Goal: Information Seeking & Learning: Learn about a topic

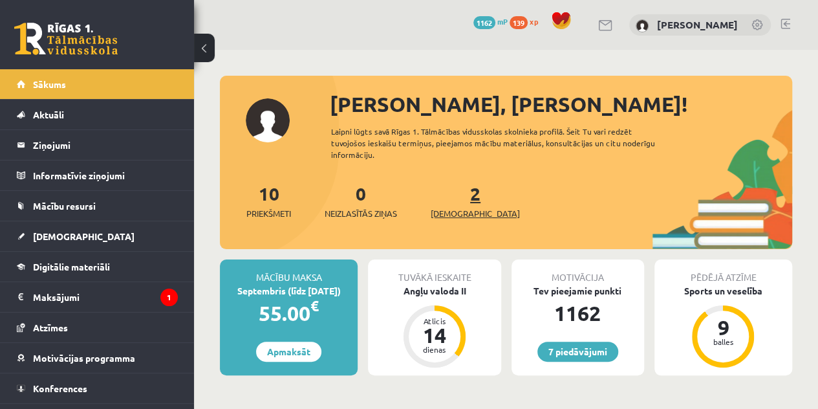
click at [447, 213] on span "[DEMOGRAPHIC_DATA]" at bounding box center [475, 213] width 89 height 13
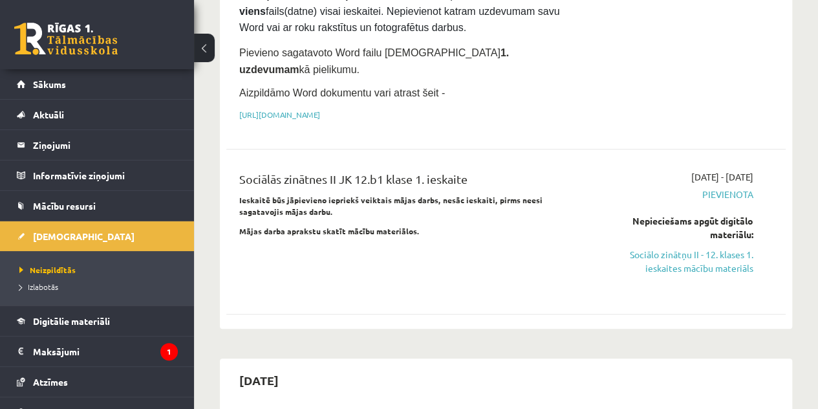
scroll to position [200, 0]
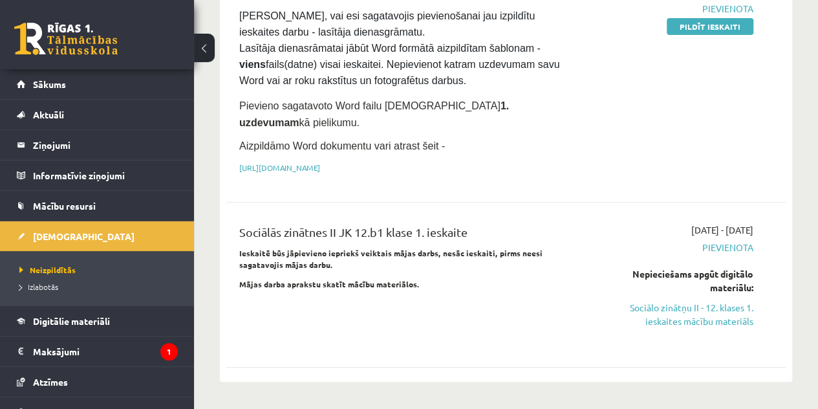
drag, startPoint x: 659, startPoint y: 298, endPoint x: 475, endPoint y: 68, distance: 294.9
click at [659, 301] on link "Sociālo zinātņu II - 12. klases 1. ieskaites mācību materiāls" at bounding box center [674, 314] width 158 height 27
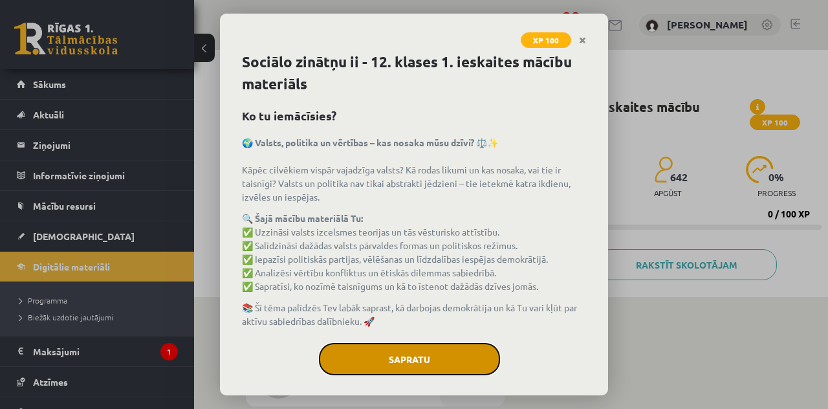
click at [389, 346] on button "Sapratu" at bounding box center [409, 359] width 181 height 32
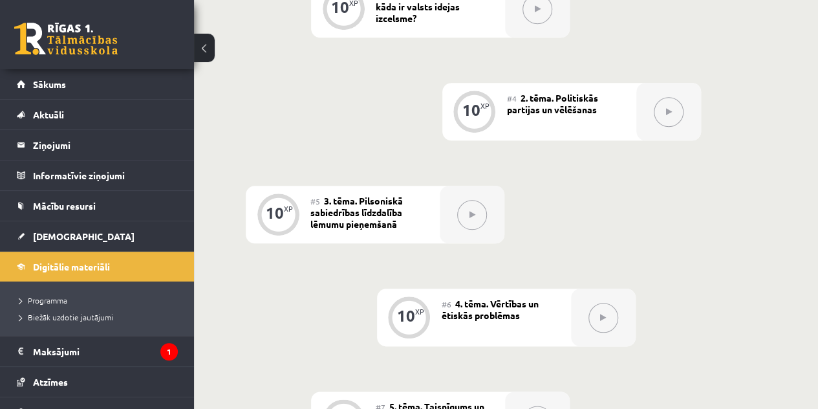
scroll to position [528, 0]
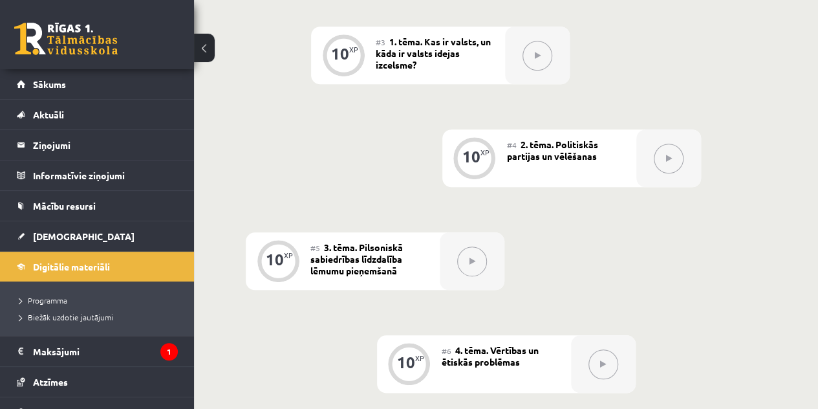
drag, startPoint x: 817, startPoint y: 152, endPoint x: 820, endPoint y: 165, distance: 13.2
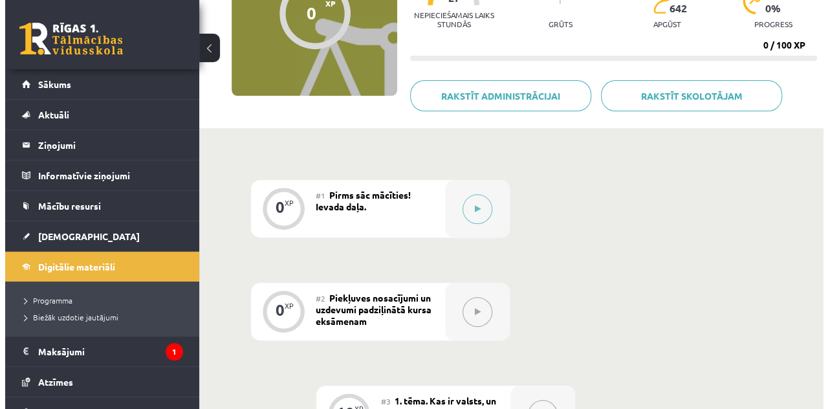
scroll to position [158, 0]
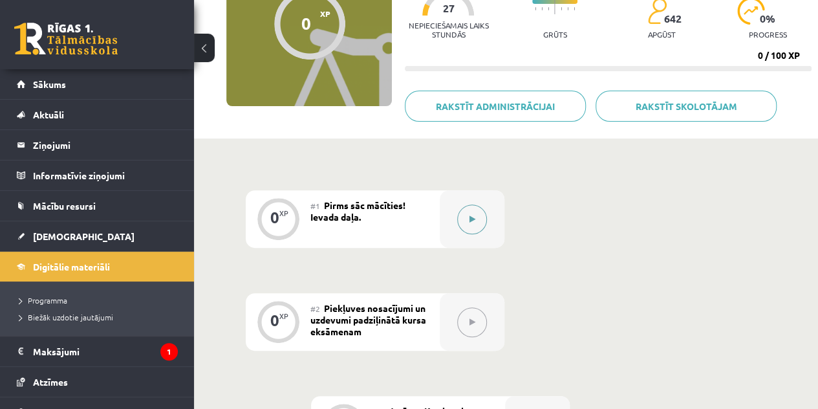
click at [475, 211] on button at bounding box center [472, 219] width 30 height 30
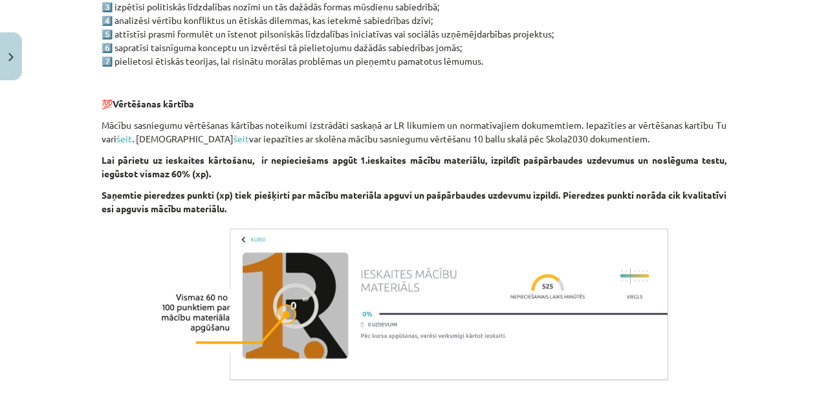
scroll to position [803, 0]
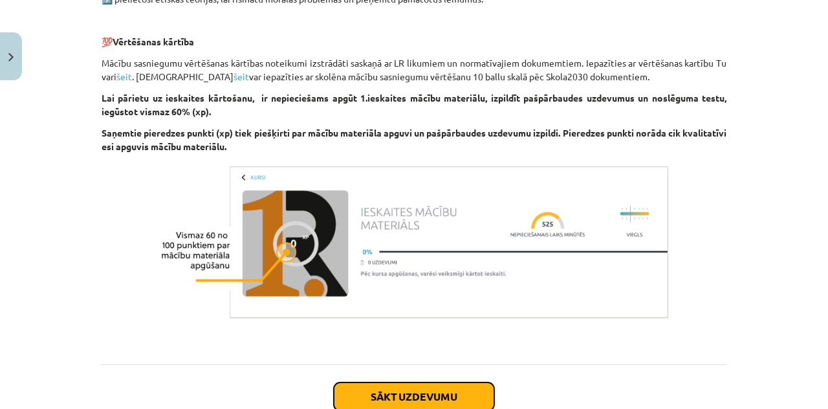
click at [450, 389] on button "Sākt uzdevumu" at bounding box center [414, 396] width 160 height 28
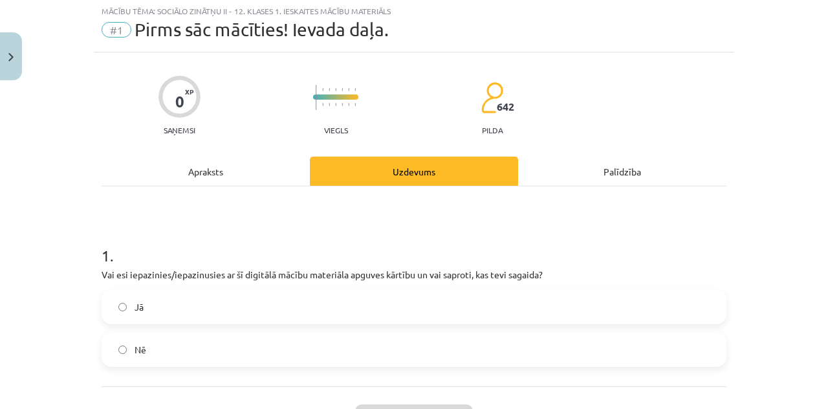
scroll to position [32, 0]
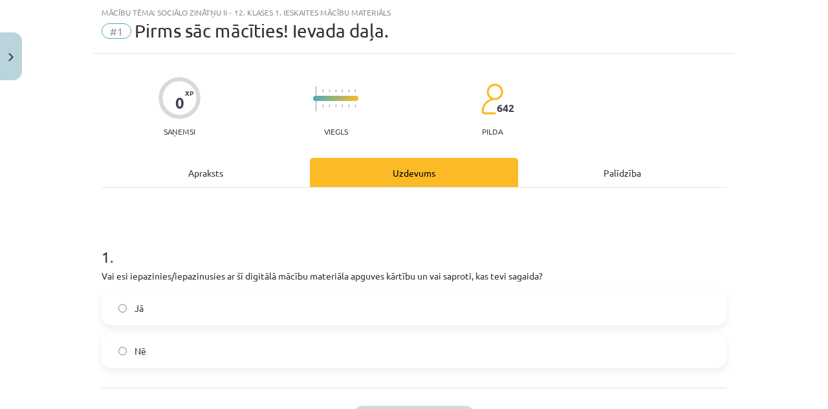
click at [405, 314] on label "Jā" at bounding box center [414, 308] width 622 height 32
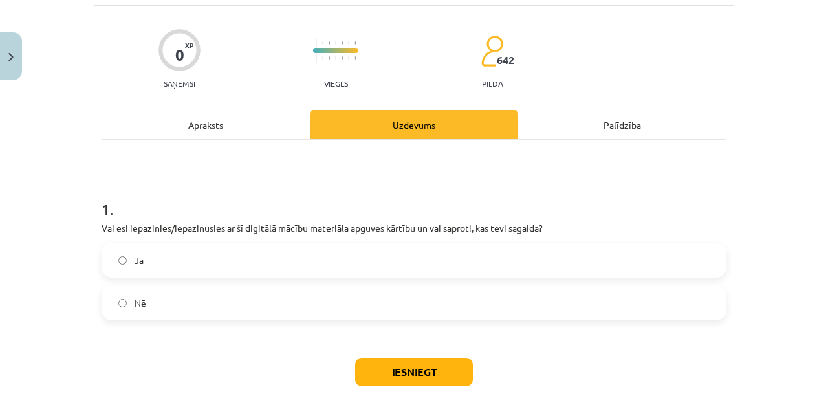
scroll to position [94, 0]
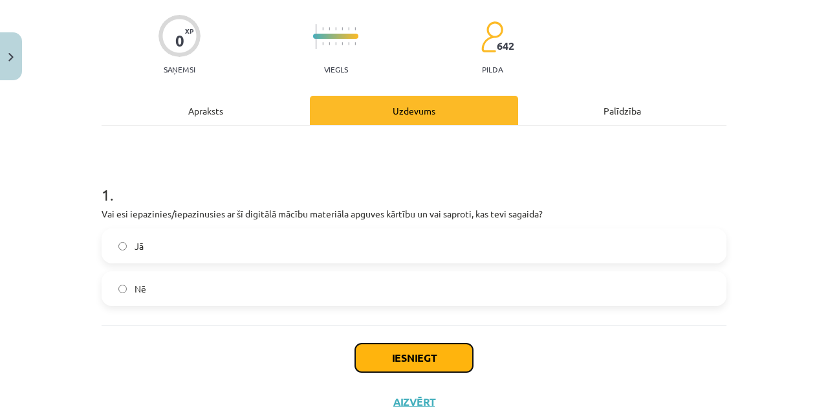
click at [383, 352] on button "Iesniegt" at bounding box center [414, 357] width 118 height 28
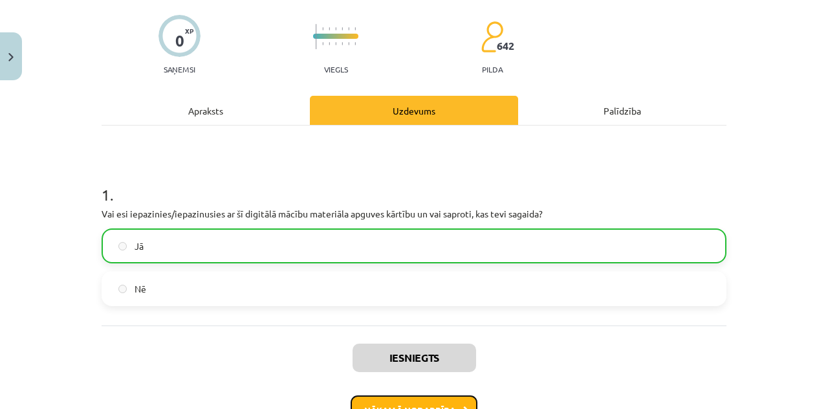
click at [436, 402] on button "Nākamā nodarbība" at bounding box center [414, 410] width 127 height 30
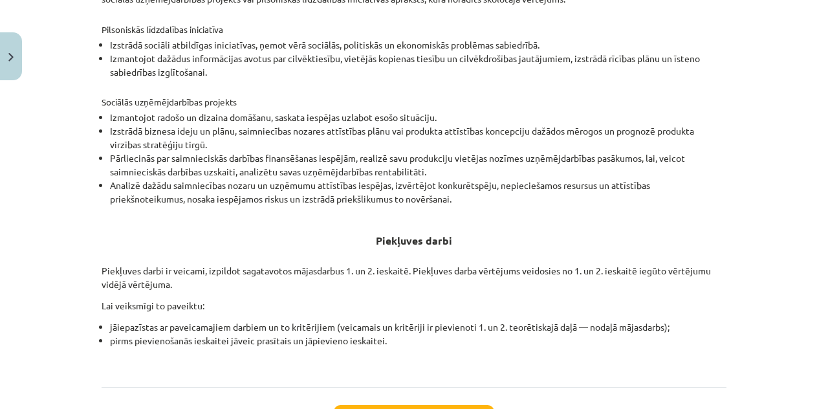
scroll to position [469, 0]
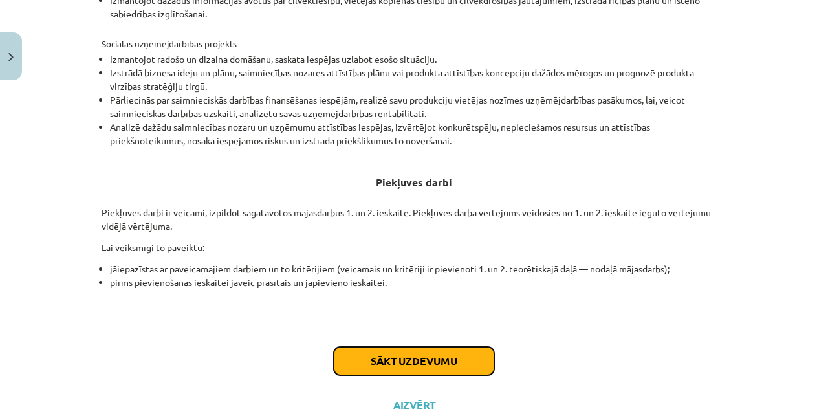
click at [426, 361] on button "Sākt uzdevumu" at bounding box center [414, 361] width 160 height 28
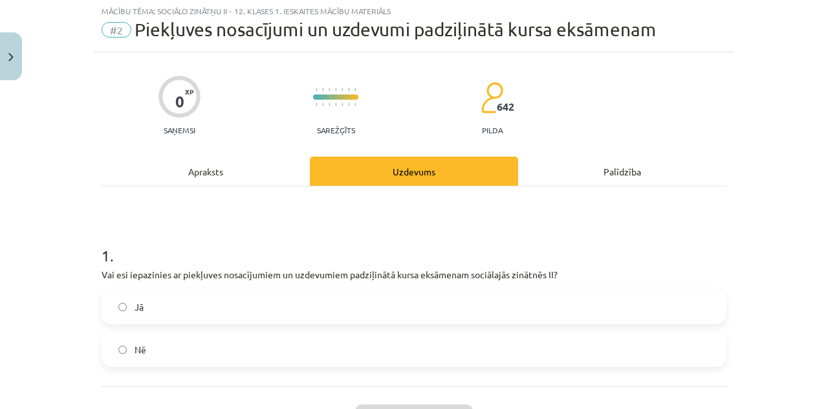
scroll to position [32, 0]
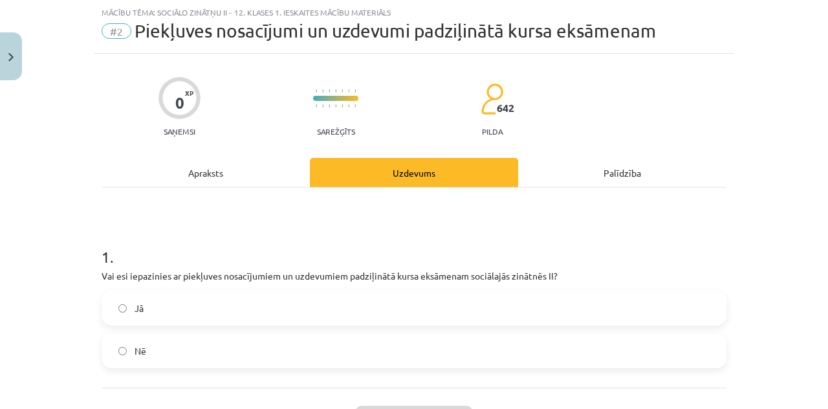
click at [587, 301] on label "Jā" at bounding box center [414, 308] width 622 height 32
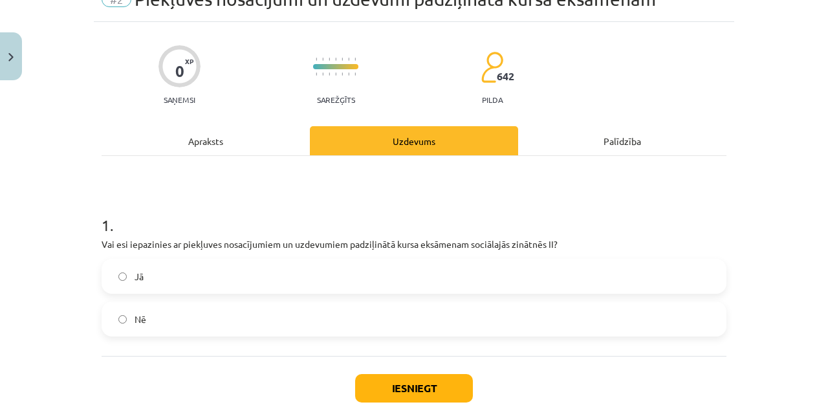
scroll to position [141, 0]
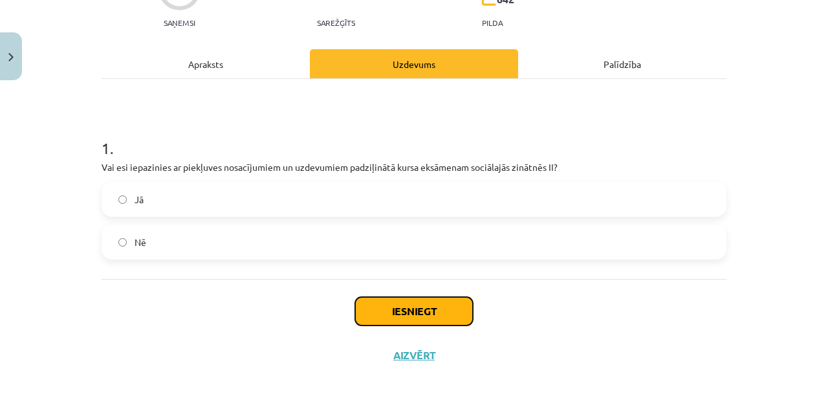
click at [413, 297] on button "Iesniegt" at bounding box center [414, 311] width 118 height 28
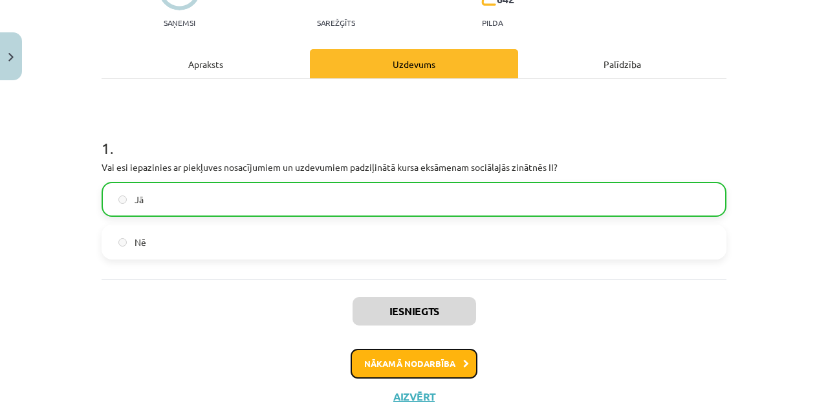
click at [407, 364] on button "Nākamā nodarbība" at bounding box center [414, 364] width 127 height 30
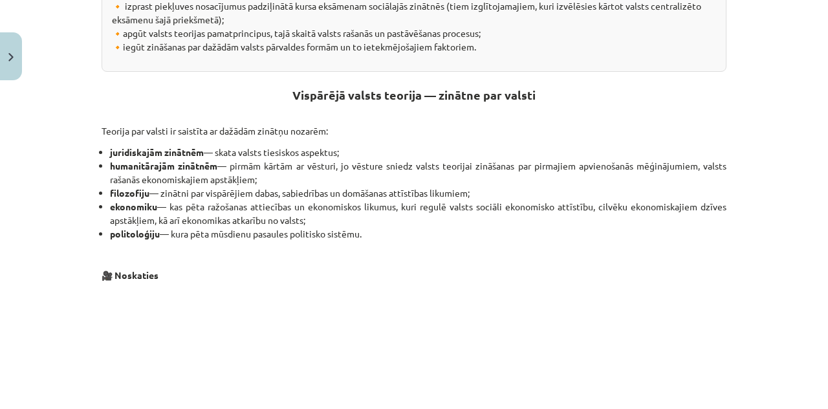
scroll to position [337, 0]
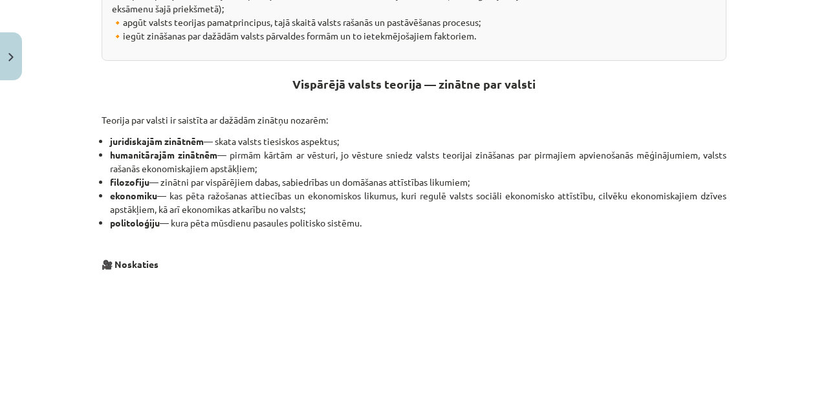
click at [806, 196] on div "Mācību tēma: Sociālo zinātņu ii - 12. klases 1. ieskaites mācību materiāls #3 1…" at bounding box center [414, 204] width 828 height 409
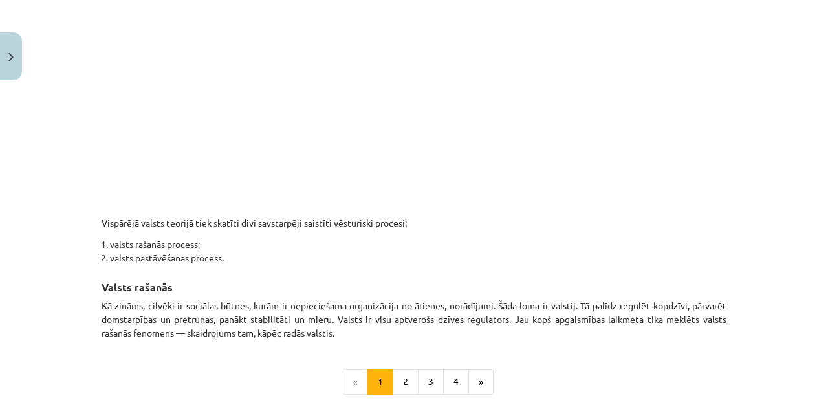
scroll to position [789, 0]
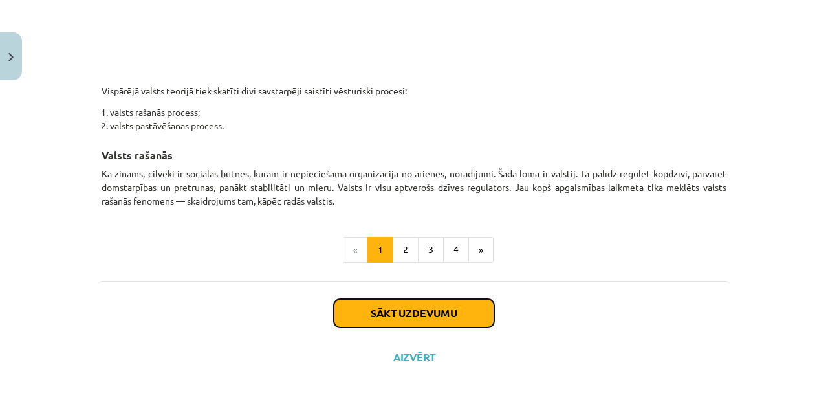
click at [447, 302] on button "Sākt uzdevumu" at bounding box center [414, 313] width 160 height 28
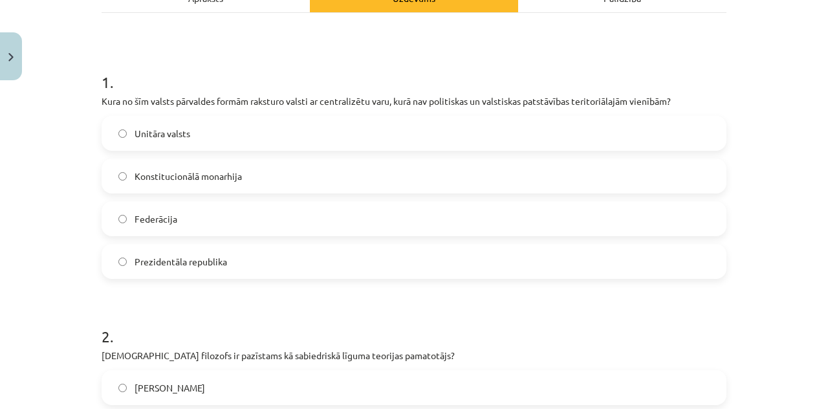
scroll to position [212, 0]
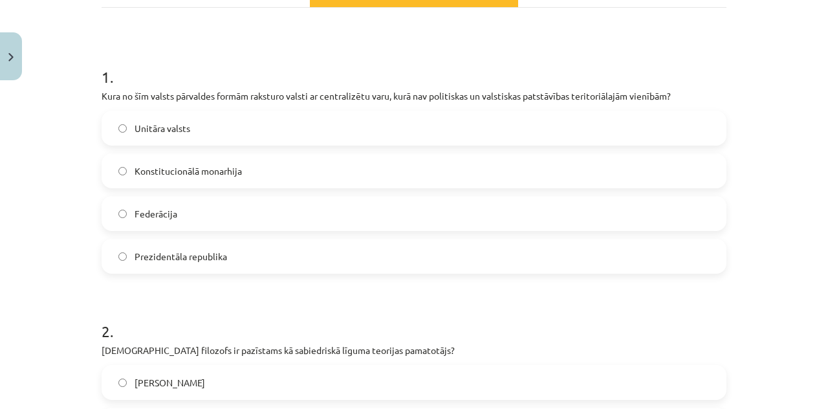
click at [473, 132] on label "Unitāra valsts" at bounding box center [414, 128] width 622 height 32
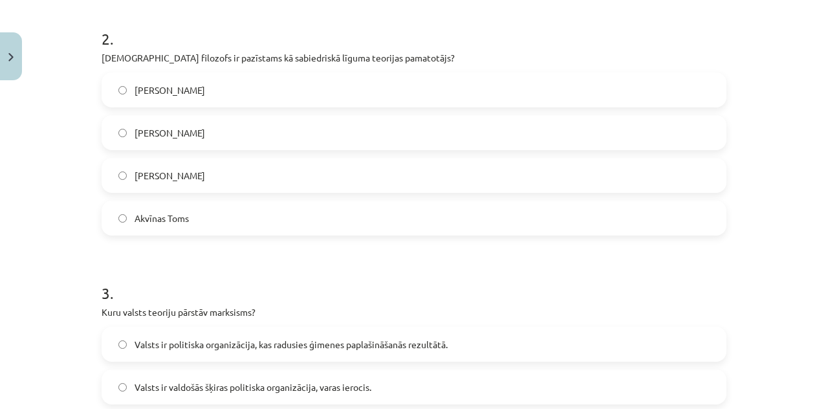
scroll to position [502, 0]
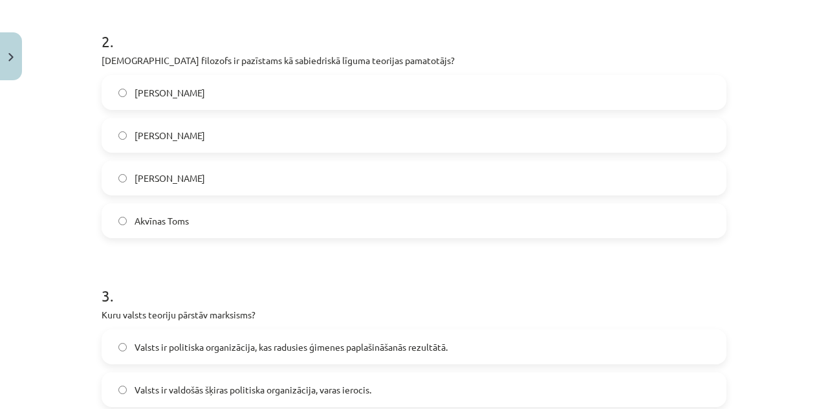
click at [545, 175] on label "Tomass Hobss" at bounding box center [414, 178] width 622 height 32
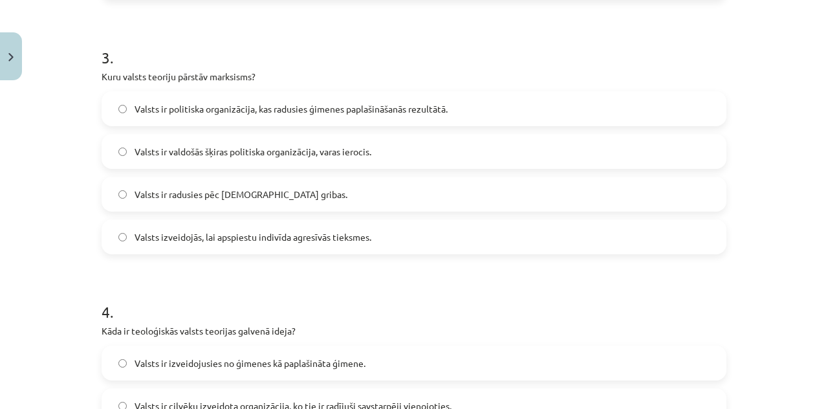
scroll to position [741, 0]
click at [604, 147] on label "Valsts ir valdošās šķiras politiska organizācija, varas ierocis." at bounding box center [414, 150] width 622 height 32
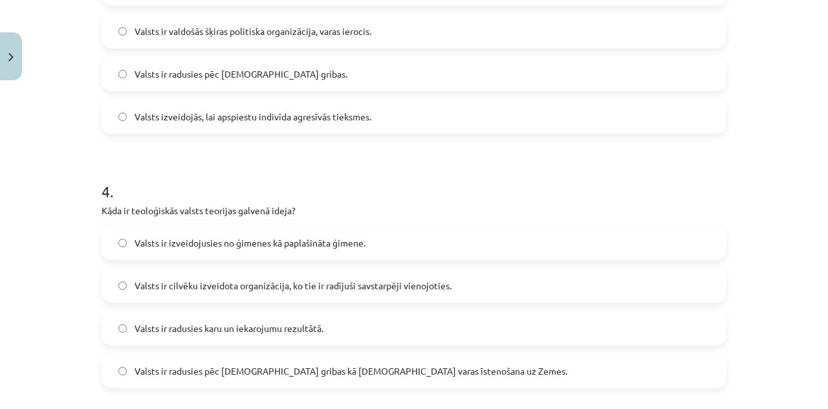
scroll to position [944, 0]
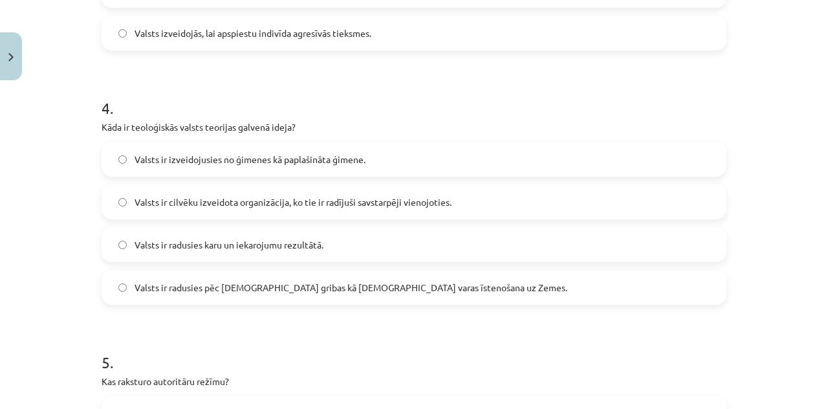
click at [570, 274] on label "Valsts ir radusies pēc Dieva gribas kā dievišķās varas īstenošana uz Zemes." at bounding box center [414, 287] width 622 height 32
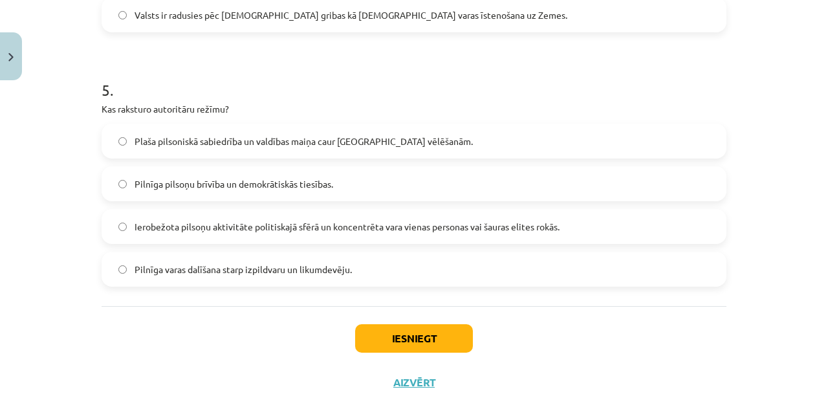
scroll to position [1224, 0]
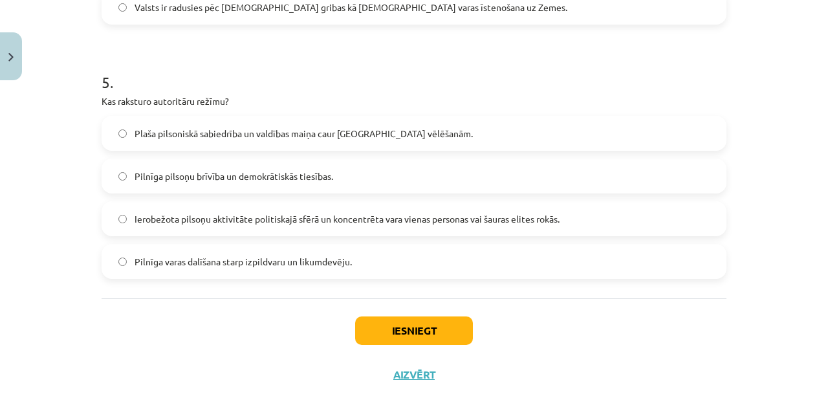
click at [583, 204] on label "Ierobežota pilsoņu aktivitāte politiskajā sfērā un koncentrēta vara vienas pers…" at bounding box center [414, 218] width 622 height 32
click at [409, 320] on button "Iesniegt" at bounding box center [414, 330] width 118 height 28
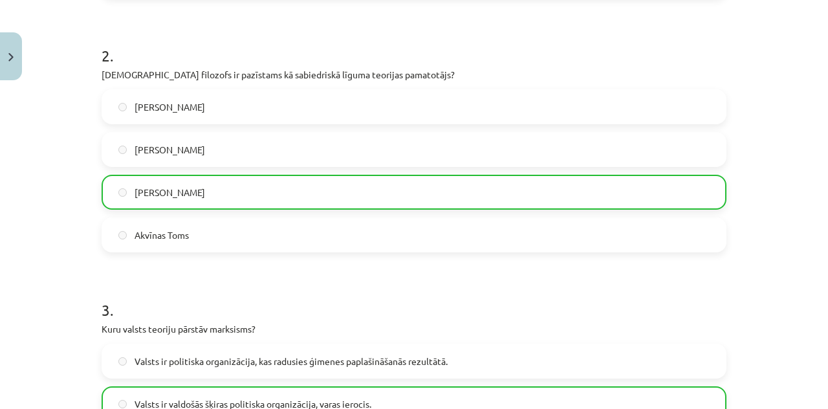
scroll to position [435, 0]
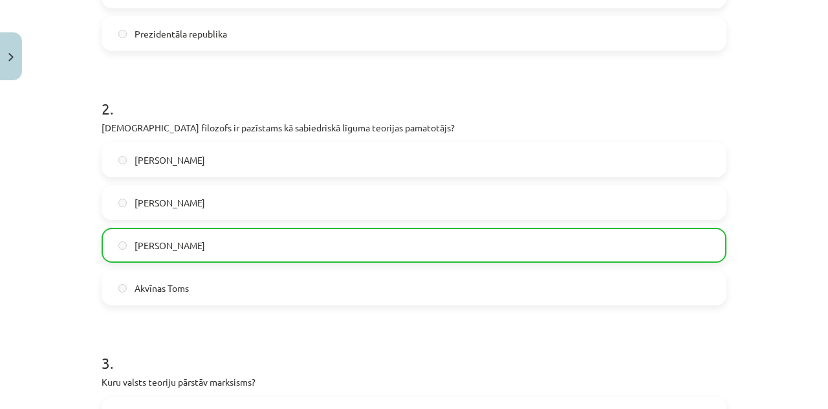
drag, startPoint x: 796, startPoint y: 148, endPoint x: 820, endPoint y: 140, distance: 25.2
click at [820, 140] on div "Mācību tēma: Sociālo zinātņu ii - 12. klases 1. ieskaites mācību materiāls #3 1…" at bounding box center [414, 204] width 828 height 409
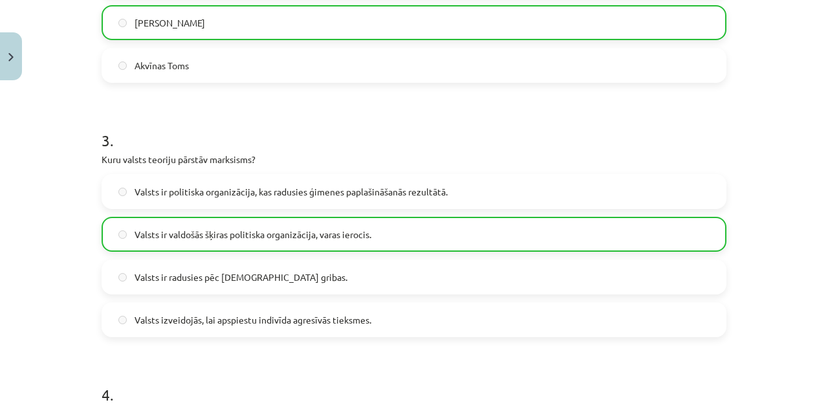
scroll to position [1283, 0]
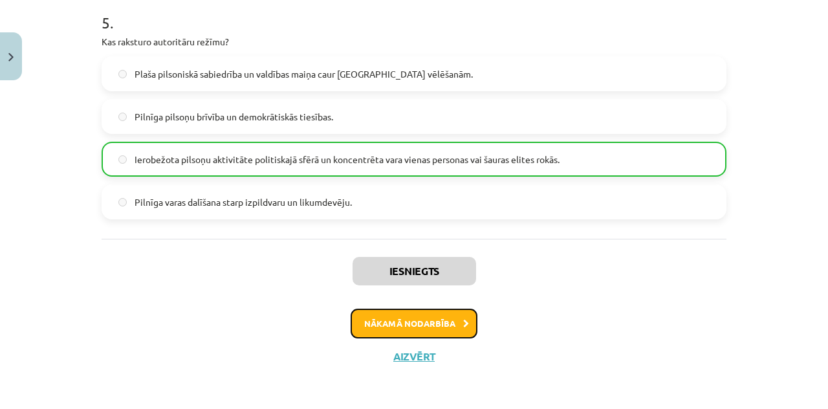
click at [410, 328] on button "Nākamā nodarbība" at bounding box center [414, 323] width 127 height 30
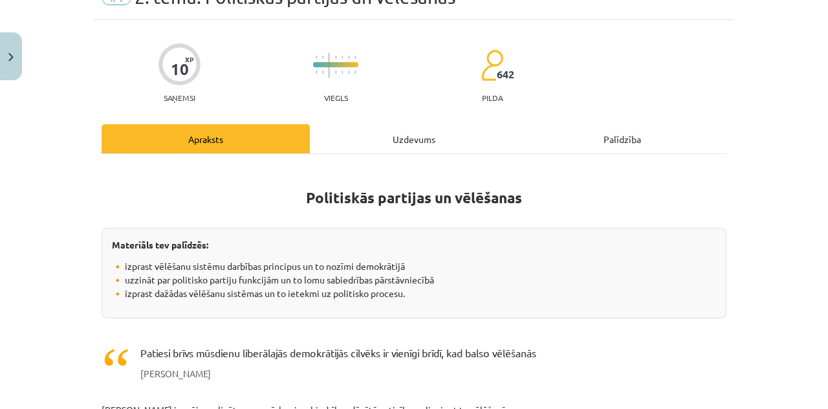
scroll to position [32, 0]
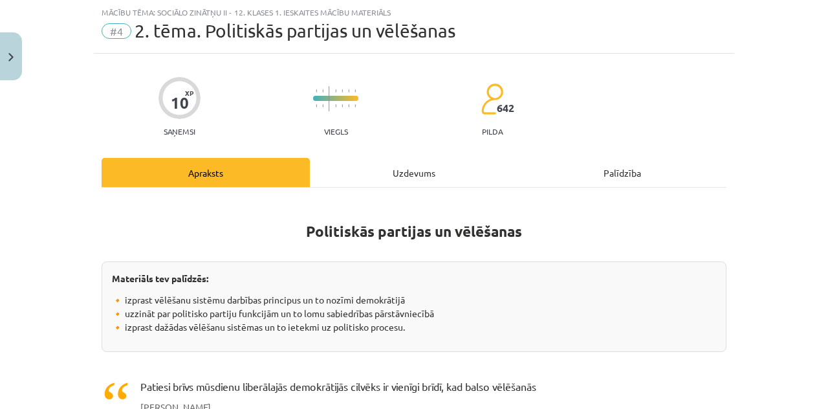
click at [393, 160] on div "Uzdevums" at bounding box center [414, 172] width 208 height 29
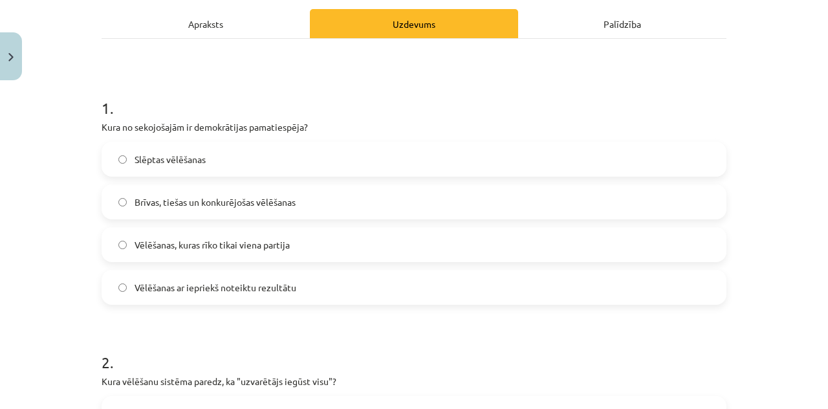
scroll to position [182, 0]
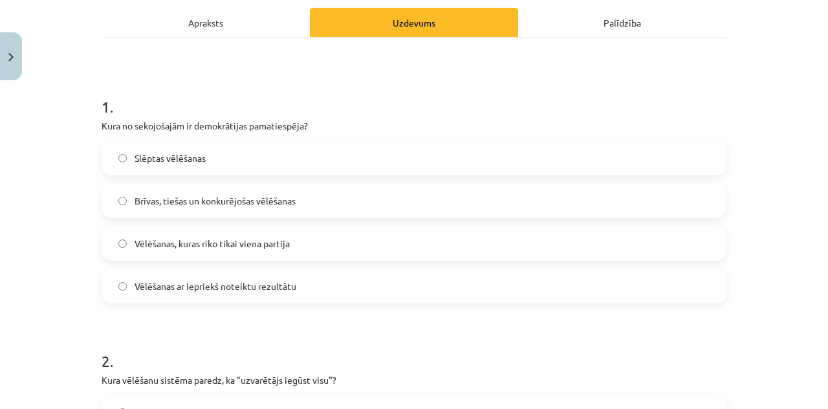
click at [595, 201] on label "Brīvas, tiešas un konkurējošas vēlēšanas" at bounding box center [414, 200] width 622 height 32
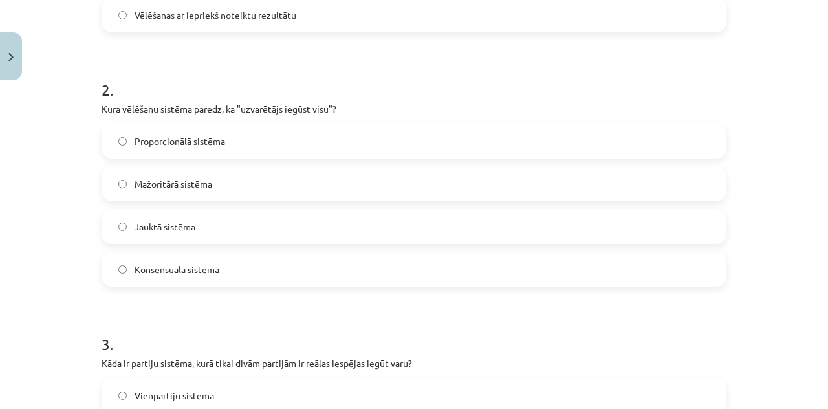
scroll to position [442, 0]
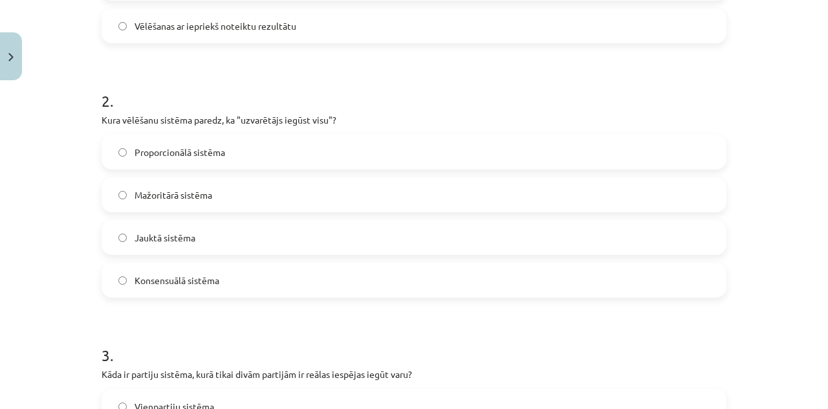
click at [431, 189] on label "Mažoritārā sistēma" at bounding box center [414, 194] width 622 height 32
drag, startPoint x: 817, startPoint y: 145, endPoint x: 823, endPoint y: 156, distance: 12.4
click at [823, 156] on div "Mācību tēma: Sociālo zinātņu ii - 12. klases 1. ieskaites mācību materiāls #4 2…" at bounding box center [414, 204] width 828 height 409
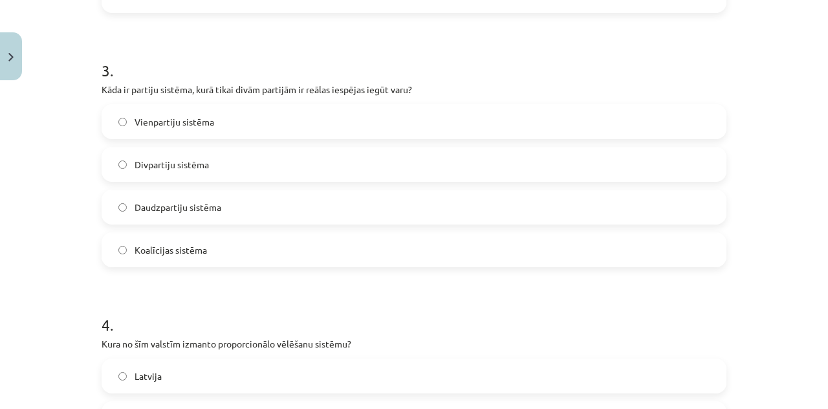
scroll to position [724, 0]
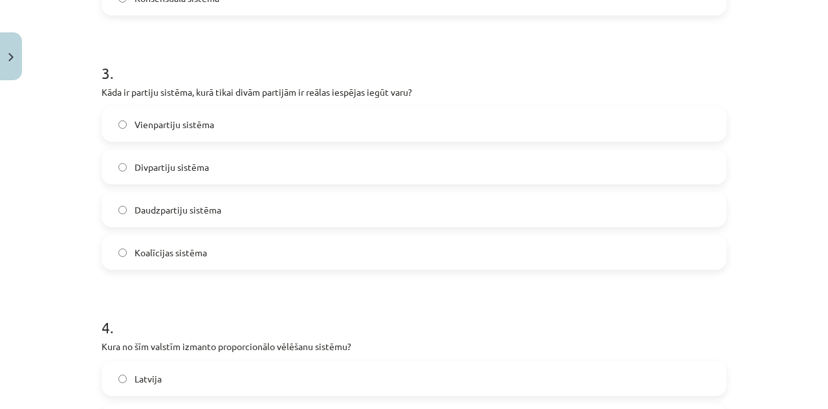
click at [618, 167] on label "Divpartiju sistēma" at bounding box center [414, 167] width 622 height 32
click at [808, 215] on div "Mācību tēma: Sociālo zinātņu ii - 12. klases 1. ieskaites mācību materiāls #4 2…" at bounding box center [414, 204] width 828 height 409
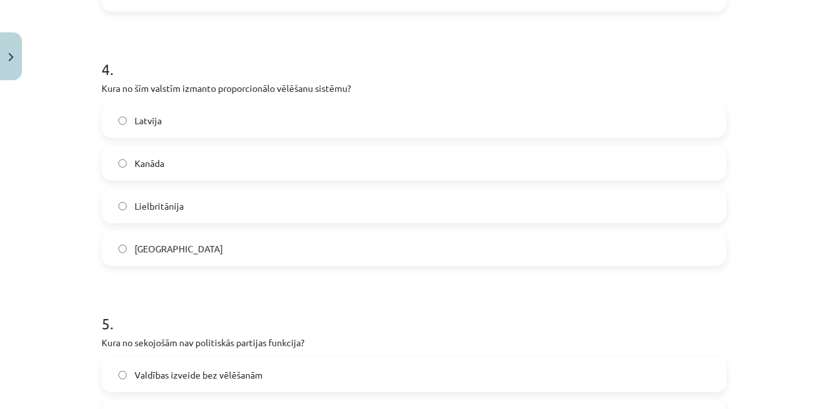
scroll to position [964, 0]
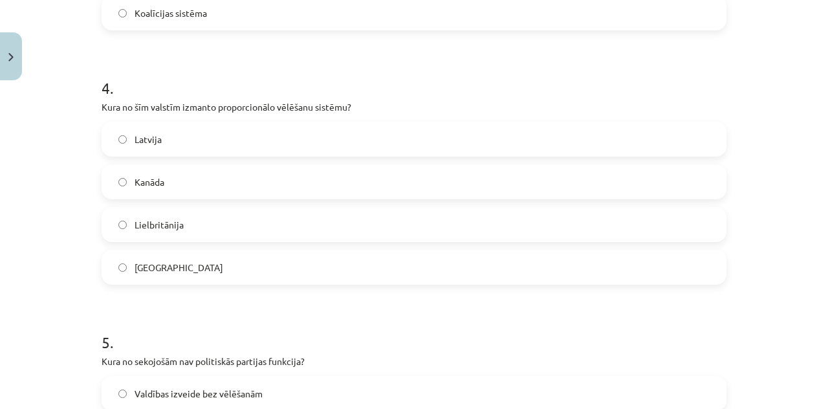
click at [504, 127] on label "Latvija" at bounding box center [414, 139] width 622 height 32
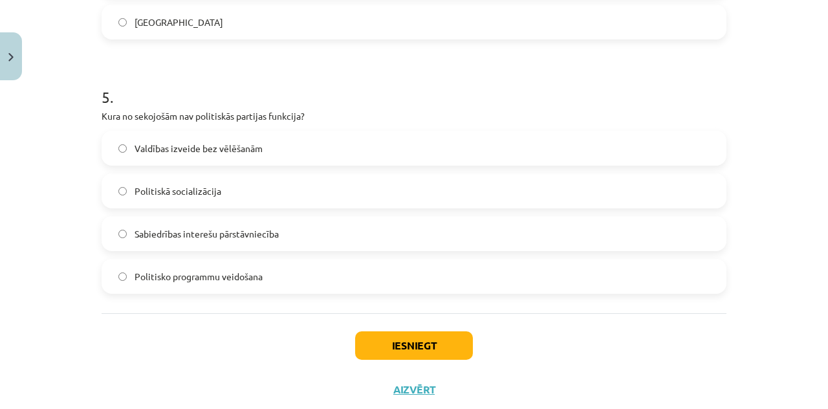
scroll to position [1207, 0]
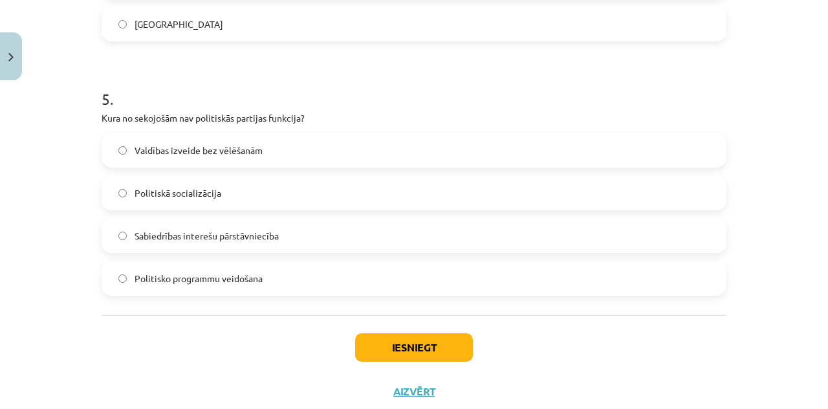
click at [468, 150] on label "Valdības izveide bez vēlēšanām" at bounding box center [414, 150] width 622 height 32
click at [379, 345] on button "Iesniegt" at bounding box center [414, 347] width 118 height 28
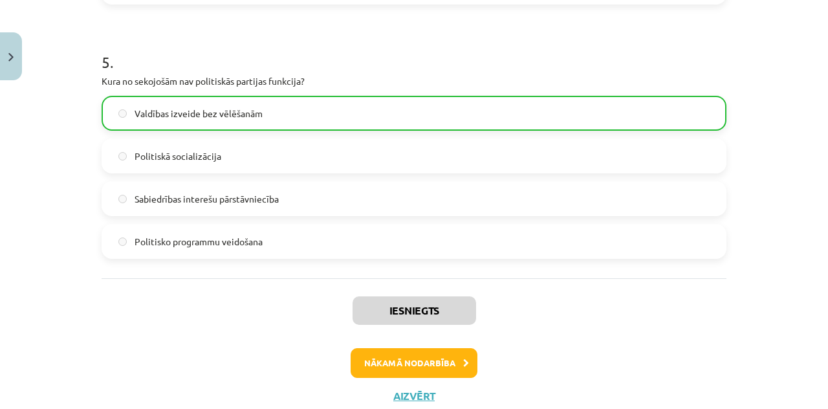
scroll to position [1283, 0]
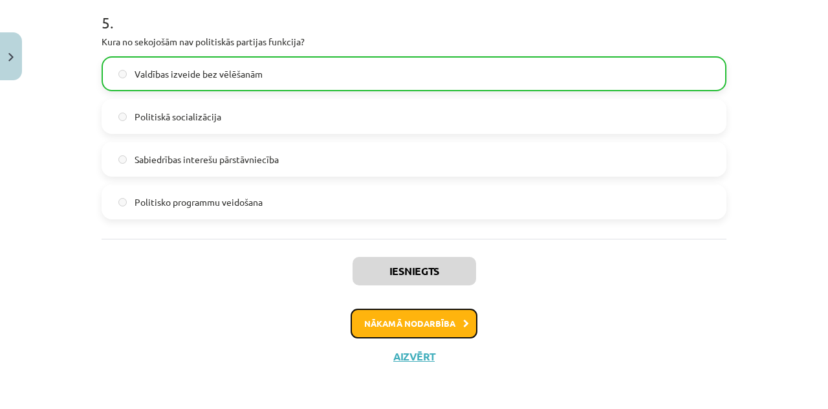
click at [423, 314] on button "Nākamā nodarbība" at bounding box center [414, 323] width 127 height 30
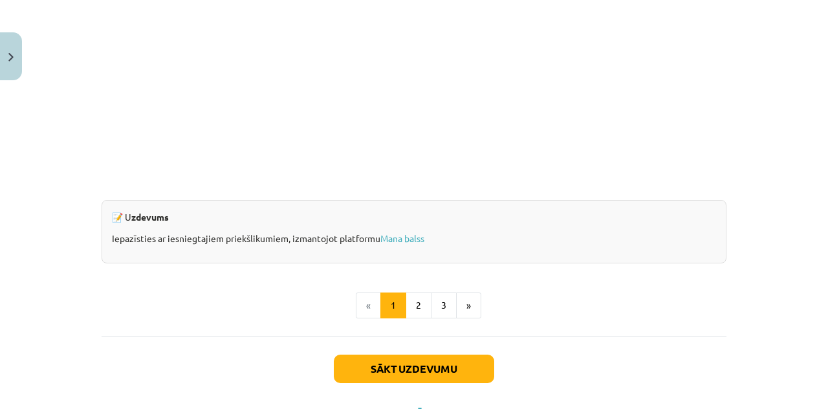
scroll to position [1304, 0]
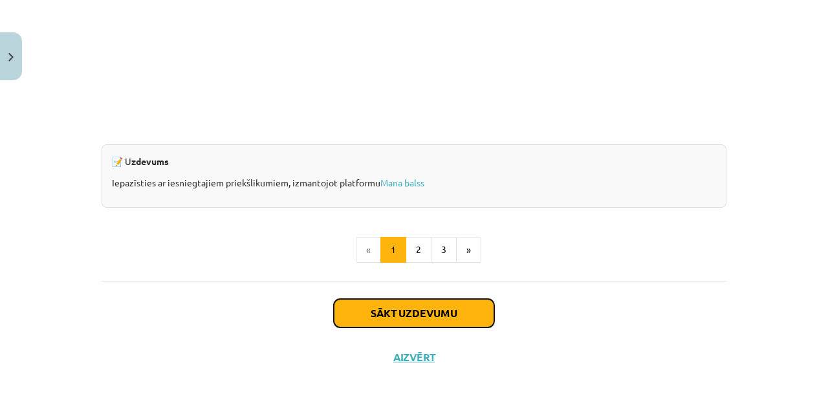
click at [424, 319] on button "Sākt uzdevumu" at bounding box center [414, 313] width 160 height 28
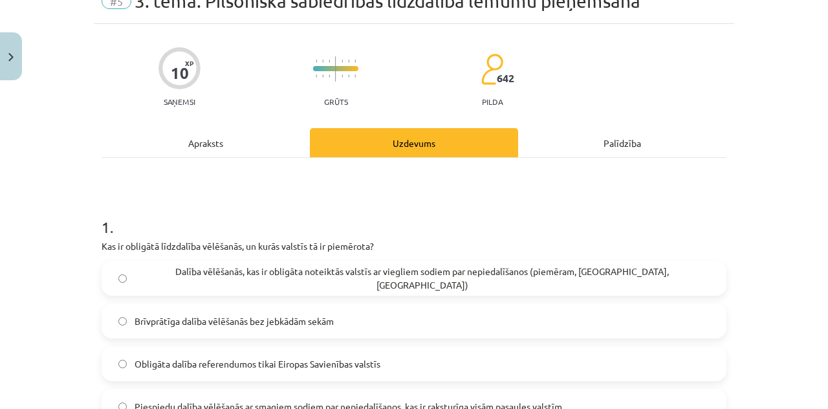
scroll to position [32, 0]
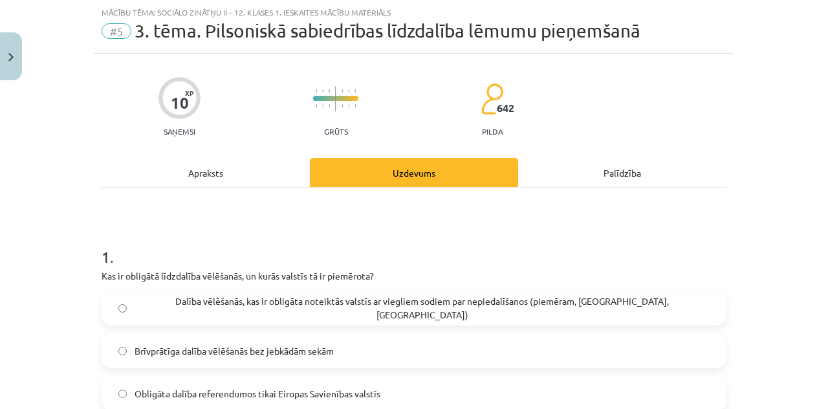
click at [817, 69] on div "Mācību tēma: Sociālo zinātņu ii - 12. klases 1. ieskaites mācību materiāls #5 3…" at bounding box center [414, 204] width 828 height 409
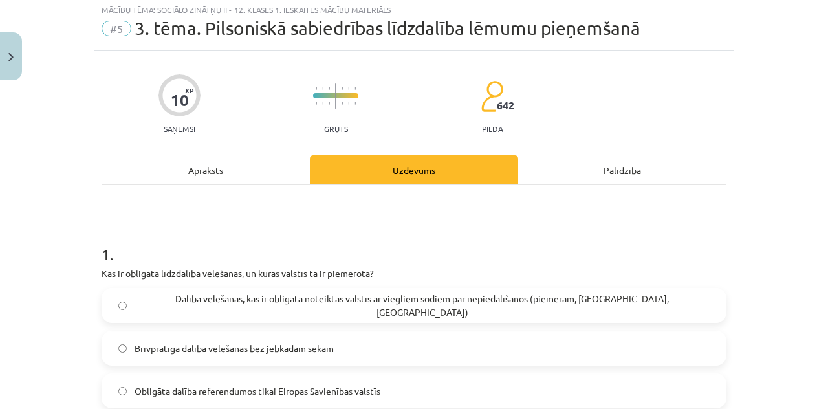
scroll to position [63, 0]
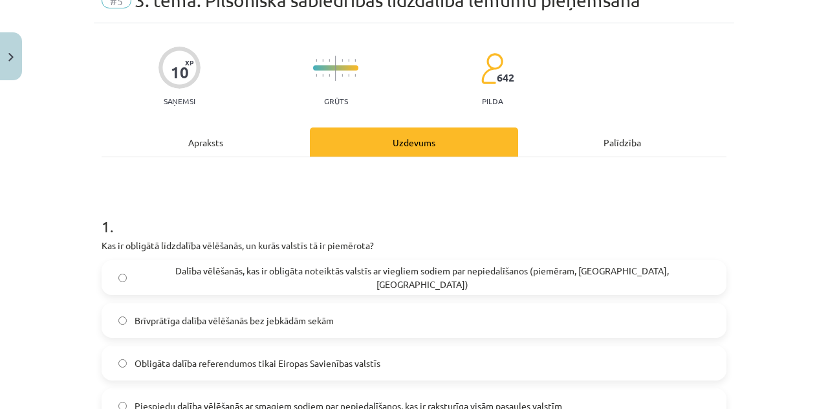
click at [817, 83] on div "Mācību tēma: Sociālo zinātņu ii - 12. klases 1. ieskaites mācību materiāls #5 3…" at bounding box center [414, 204] width 828 height 409
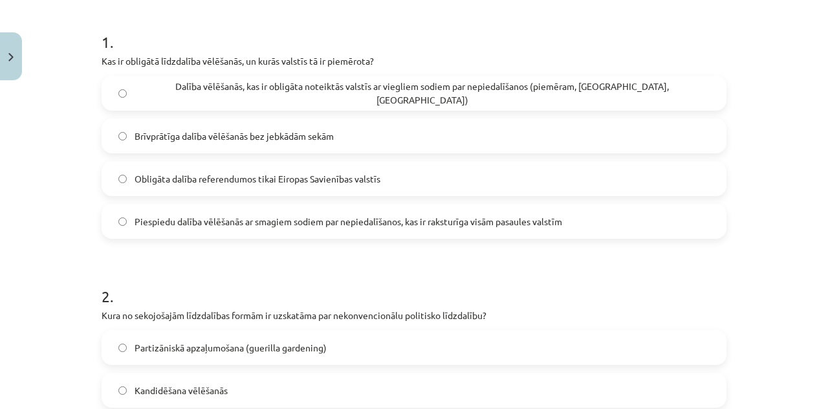
scroll to position [259, 0]
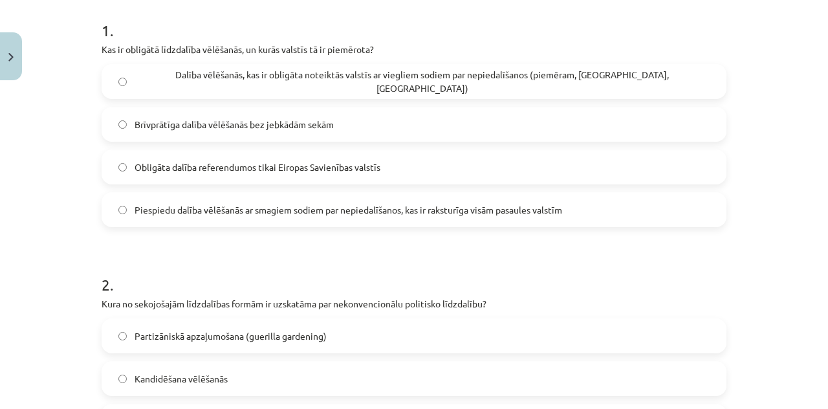
click at [680, 82] on label "Dalība vēlēšanās, kas ir obligāta noteiktās valstīs ar viegliem sodiem par nepi…" at bounding box center [414, 81] width 622 height 32
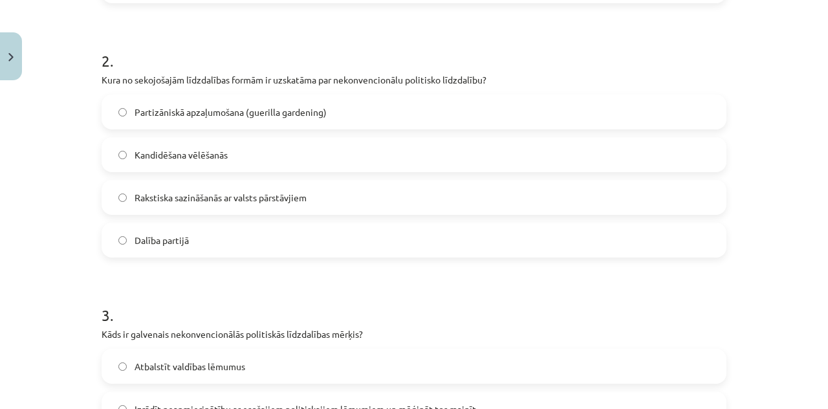
scroll to position [486, 0]
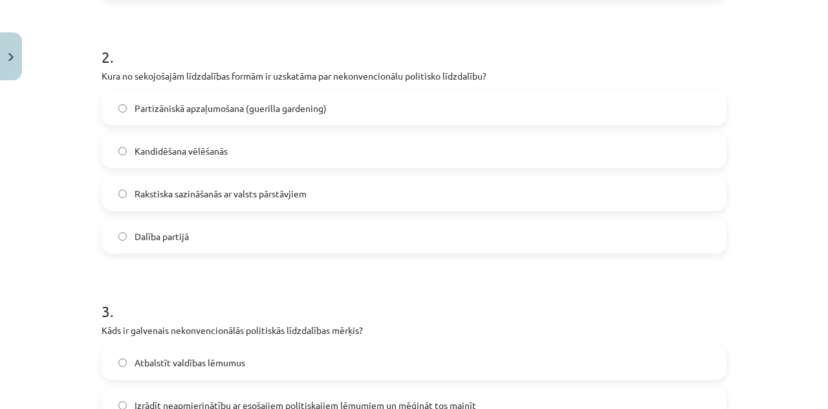
click at [705, 92] on label "Partizāniskā apzaļumošana (guerilla gardening)" at bounding box center [414, 108] width 622 height 32
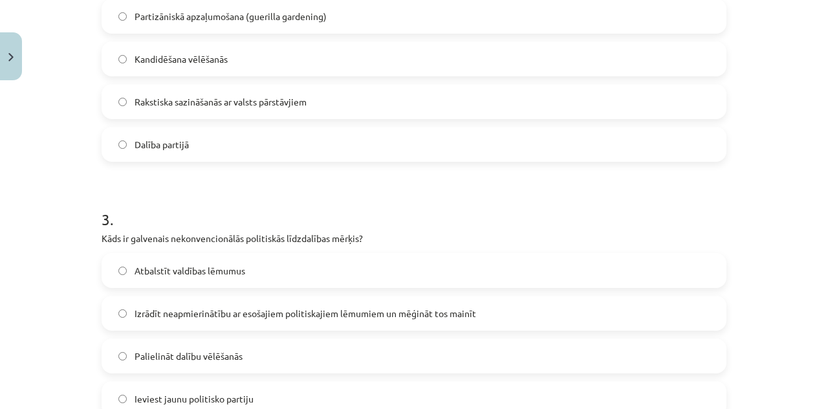
scroll to position [670, 0]
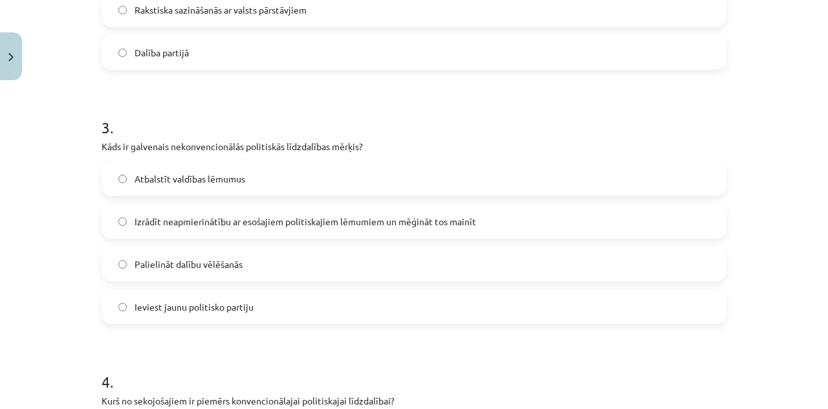
click at [96, 122] on div "10 XP Saņemsi Grūts 642 pilda Apraksts Uzdevums Palīdzība 1 . Kas ir obligātā l…" at bounding box center [414, 183] width 640 height 1534
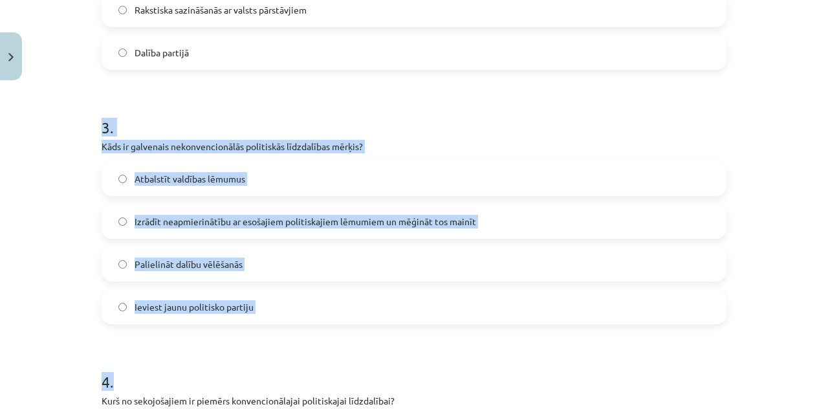
drag, startPoint x: 96, startPoint y: 122, endPoint x: 327, endPoint y: 377, distance: 343.8
click at [327, 377] on form "1 . Kas ir obligātā līdzdalība vēlēšanās, un kurās valstīs tā ir piemērota? Dal…" at bounding box center [414, 209] width 625 height 1245
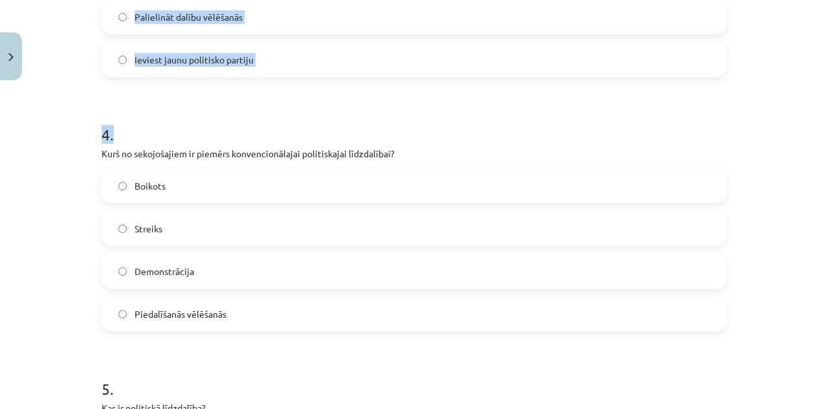
scroll to position [957, 0]
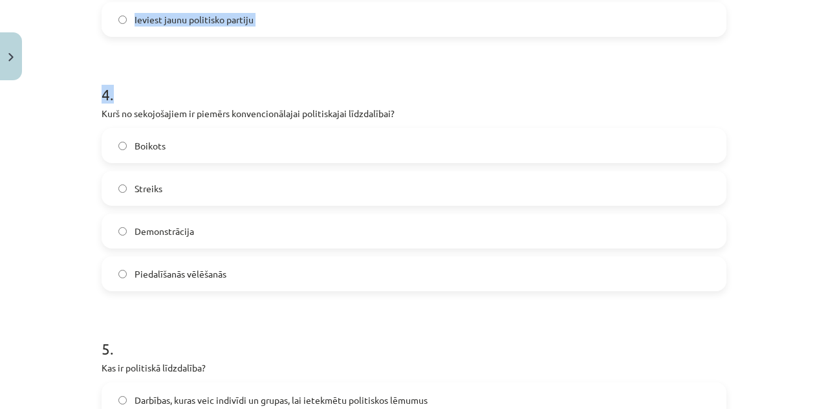
copy form "3 . Kāds ir galvenais nekonvencionālās politiskās līdzdalības mērķis? Atbalstīt…"
click at [751, 112] on div "Mācību tēma: Sociālo zinātņu ii - 12. klases 1. ieskaites mācību materiāls #5 3…" at bounding box center [414, 204] width 828 height 409
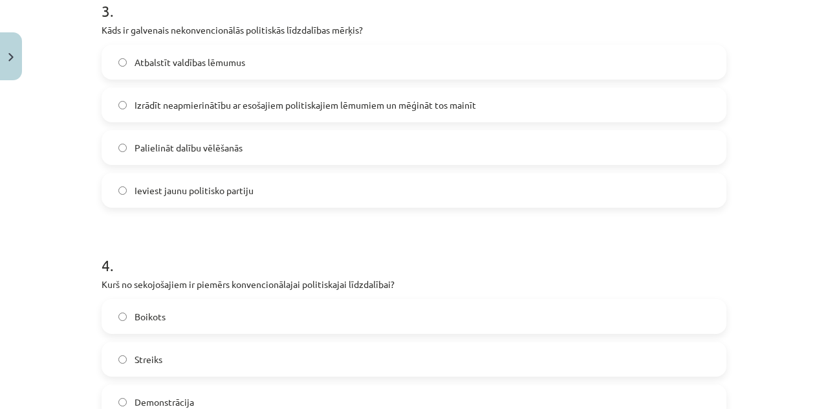
scroll to position [785, 0]
click at [477, 105] on label "Izrādīt neapmierinātību ar esošajiem politiskajiem lēmumiem un mēģināt tos main…" at bounding box center [414, 106] width 622 height 32
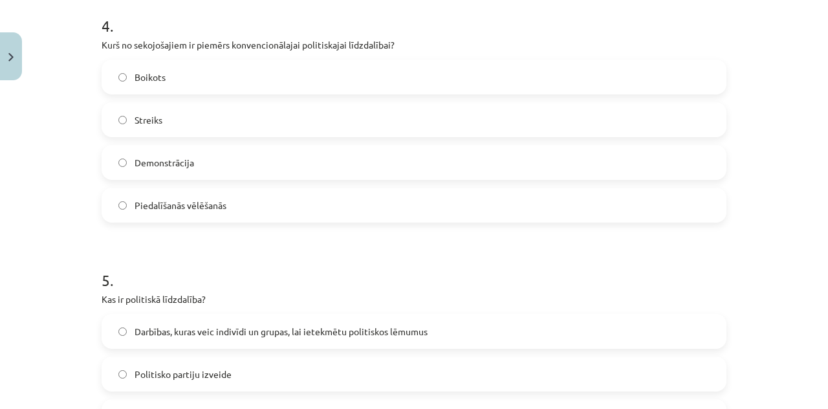
scroll to position [1004, 0]
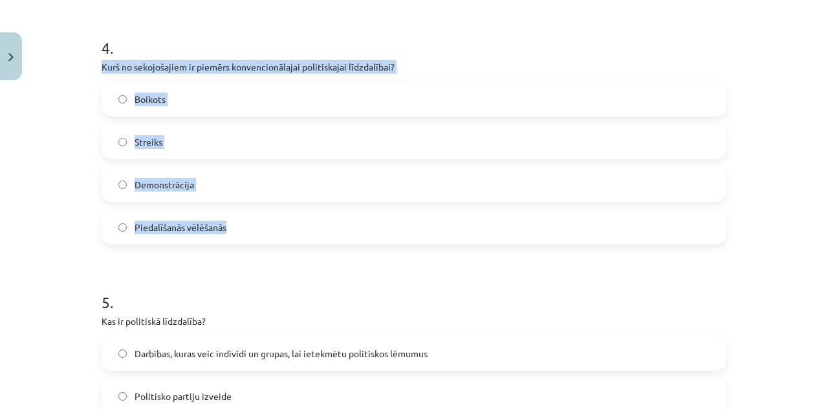
drag, startPoint x: 98, startPoint y: 61, endPoint x: 228, endPoint y: 210, distance: 197.0
click at [228, 210] on div "4 . Kurš no sekojošajiem ir piemērs konvencionālajai politiskajai līdzdalībai? …" at bounding box center [414, 130] width 625 height 228
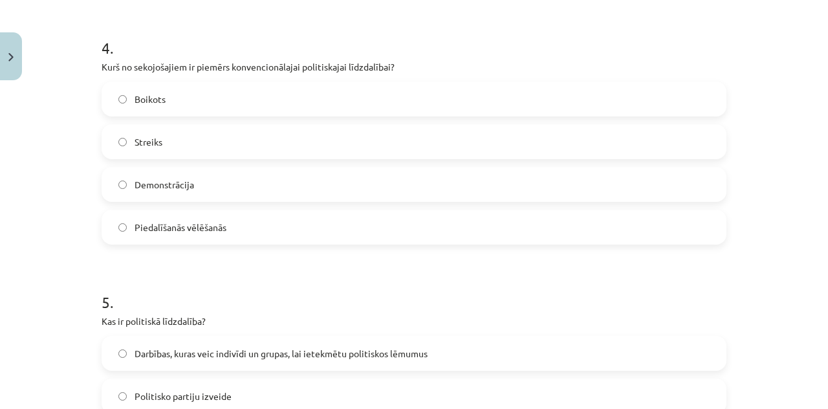
drag, startPoint x: 101, startPoint y: 65, endPoint x: 87, endPoint y: 71, distance: 15.6
click at [87, 71] on div "Mācību tēma: Sociālo zinātņu ii - 12. klases 1. ieskaites mācību materiāls #5 3…" at bounding box center [414, 204] width 828 height 409
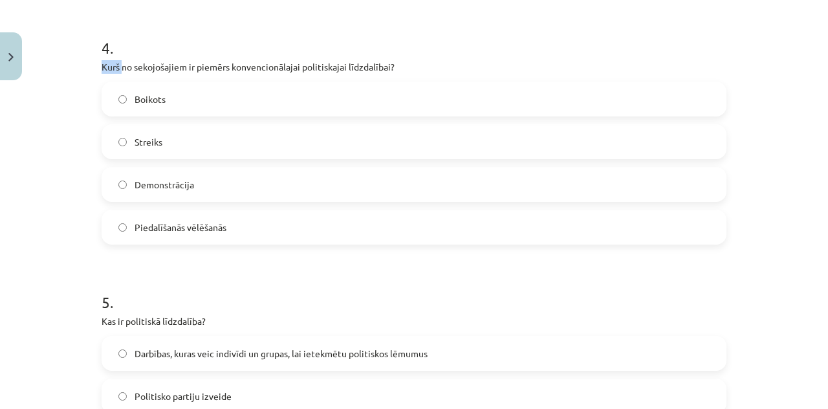
click at [102, 61] on p "Kurš no sekojošajiem ir piemērs konvencionālajai politiskajai līdzdalībai?" at bounding box center [414, 67] width 625 height 14
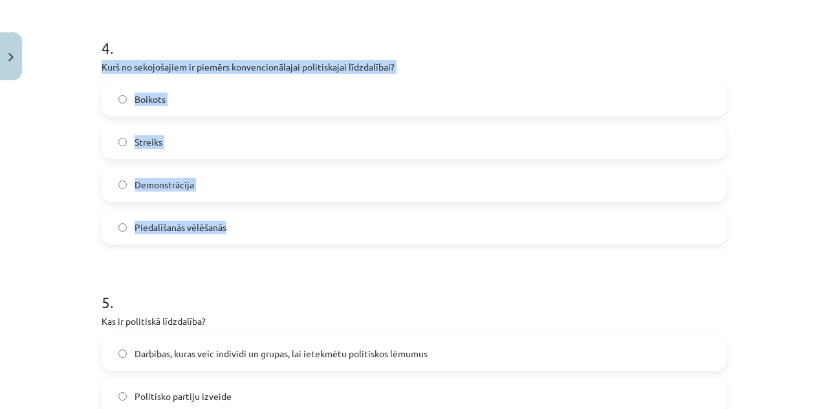
drag, startPoint x: 98, startPoint y: 61, endPoint x: 235, endPoint y: 213, distance: 204.7
click at [235, 213] on div "4 . Kurš no sekojošajiem ir piemērs konvencionālajai politiskajai līdzdalībai? …" at bounding box center [414, 130] width 625 height 228
copy div "Kurš no sekojošajiem ir piemērs konvencionālajai politiskajai līdzdalībai? Boik…"
click at [214, 233] on span "Piedalīšanās vēlēšanās" at bounding box center [181, 228] width 92 height 14
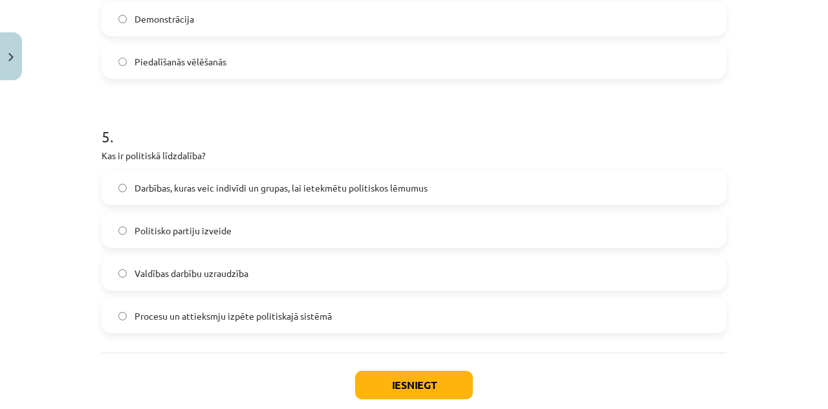
scroll to position [1170, 0]
click at [527, 195] on label "Darbības, kuras veic indivīdi un grupas, lai ietekmētu politiskos lēmumus" at bounding box center [414, 186] width 622 height 32
click at [441, 379] on button "Iesniegt" at bounding box center [414, 383] width 118 height 28
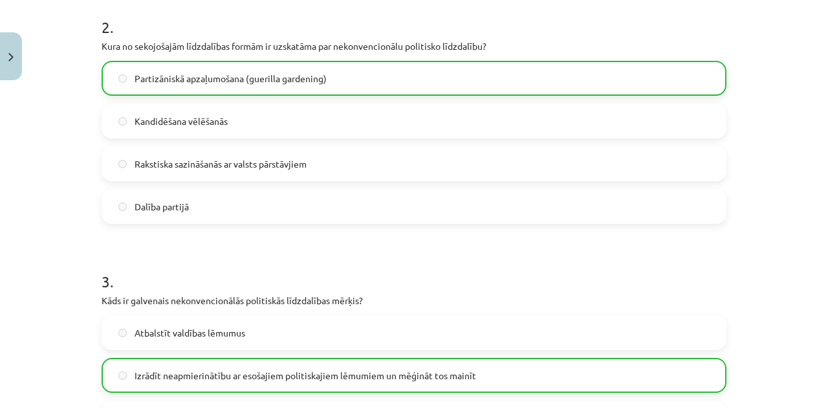
scroll to position [1283, 0]
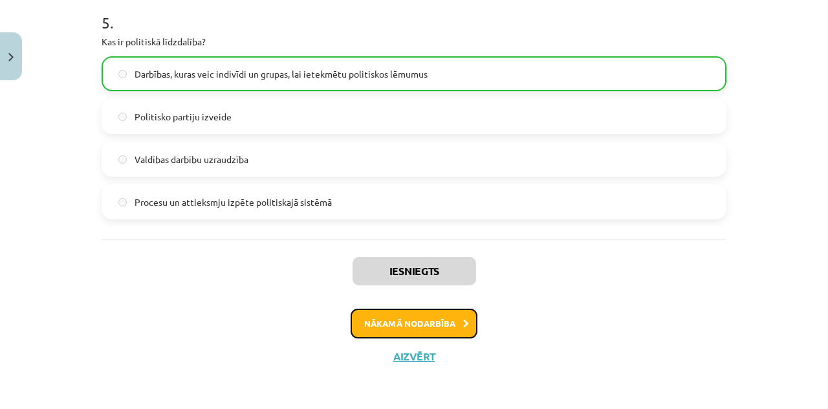
click at [428, 318] on button "Nākamā nodarbība" at bounding box center [414, 323] width 127 height 30
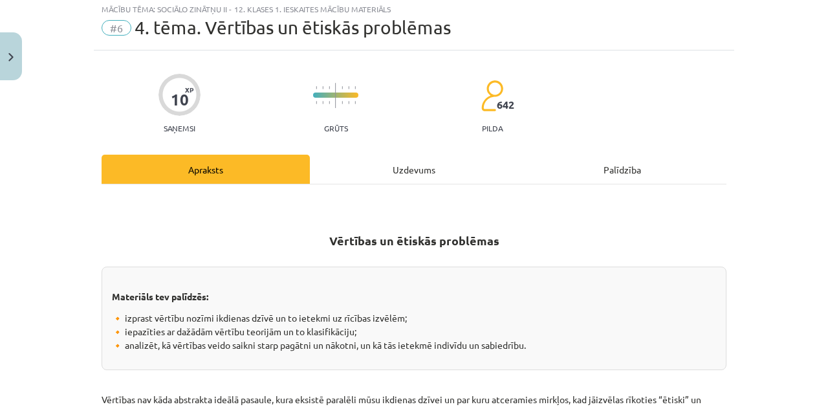
scroll to position [32, 0]
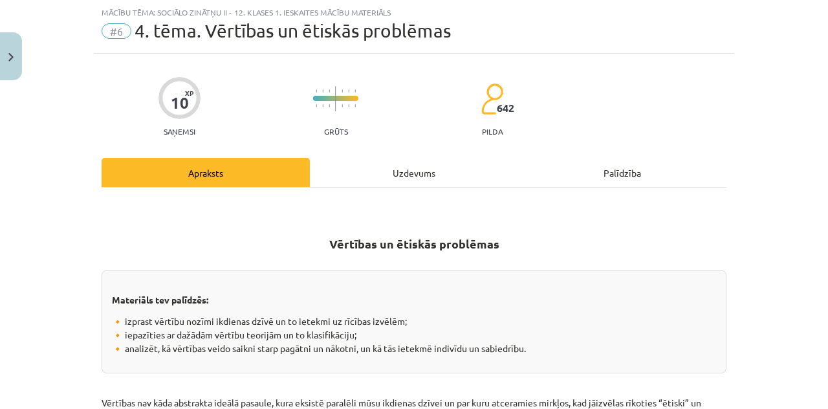
click at [441, 166] on div "Uzdevums" at bounding box center [414, 172] width 208 height 29
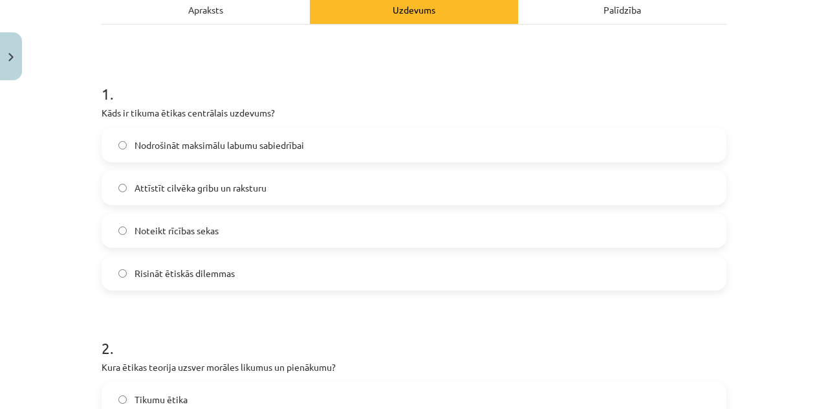
scroll to position [201, 0]
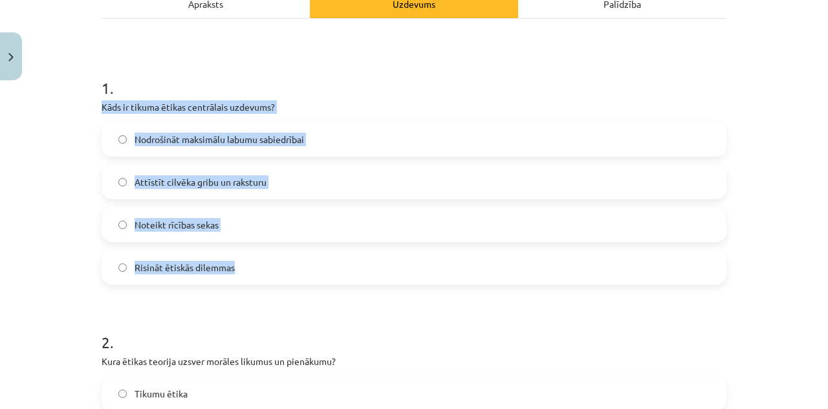
drag, startPoint x: 97, startPoint y: 102, endPoint x: 230, endPoint y: 268, distance: 213.5
click at [230, 268] on div "1 . Kāds ir tikuma ētikas centrālais uzdevums? Nodrošināt maksimālu labumu sabi…" at bounding box center [414, 170] width 625 height 228
copy div "Kāds ir tikuma ētikas centrālais uzdevums? Nodrošināt maksimālu labumu sabiedrī…"
click at [59, 243] on div "Mācību tēma: Sociālo zinātņu ii - 12. klases 1. ieskaites mācību materiāls #6 4…" at bounding box center [414, 204] width 828 height 409
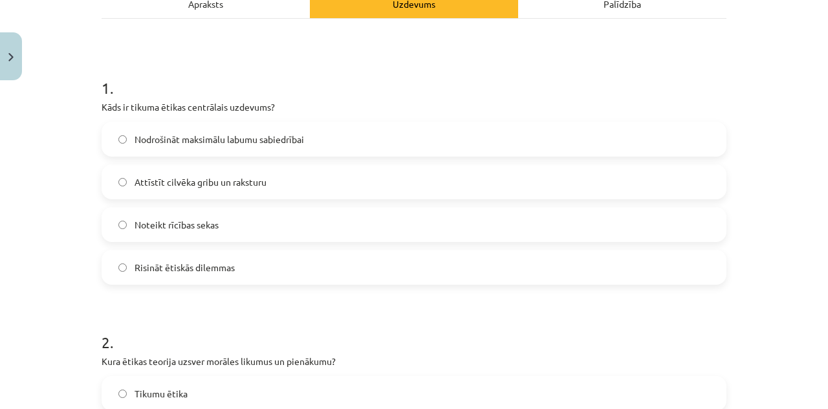
click at [241, 182] on span "Attīstīt cilvēka gribu un raksturu" at bounding box center [201, 182] width 132 height 14
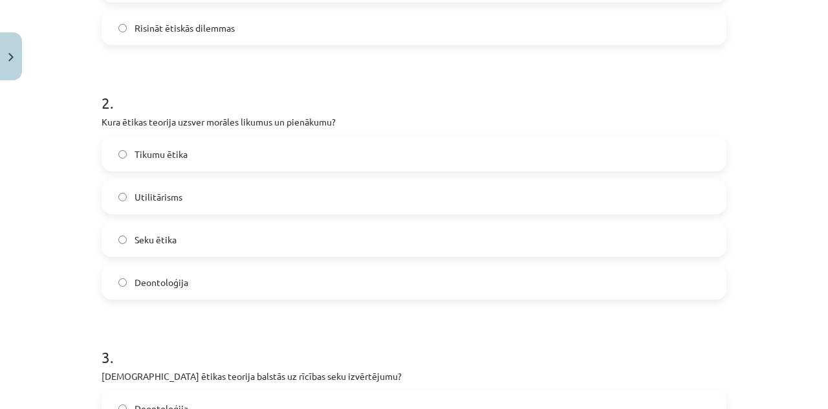
scroll to position [453, 0]
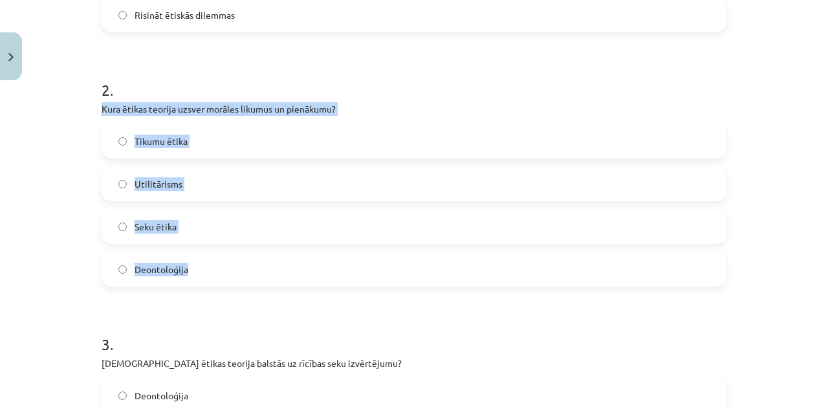
drag, startPoint x: 99, startPoint y: 105, endPoint x: 203, endPoint y: 279, distance: 202.2
click at [203, 279] on div "2 . Kura ētikas teorija uzsver morāles likumus un pienākumu? Tikumu ētika Utili…" at bounding box center [414, 172] width 625 height 228
copy div "Kura ētikas teorija uzsver morāles likumus un pienākumu? Tikumu ētika Utilitāri…"
click at [102, 208] on div "Tikumu ētika Utilitārisms Seku ētika Deontoloģija" at bounding box center [414, 205] width 625 height 163
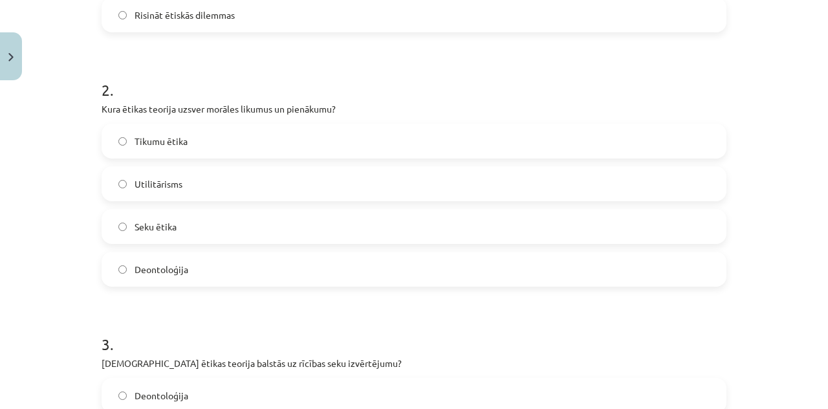
click at [113, 210] on label "Seku ētika" at bounding box center [414, 226] width 622 height 32
click at [534, 121] on div "2 . Kura ētikas teorija uzsver morāles likumus un pienākumu? Tikumu ētika Utili…" at bounding box center [414, 172] width 625 height 228
click at [521, 158] on div "Tikumu ētika Utilitārisms Seku ētika Deontoloģija" at bounding box center [414, 205] width 625 height 163
click at [524, 127] on label "Tikumu ētika" at bounding box center [414, 141] width 622 height 32
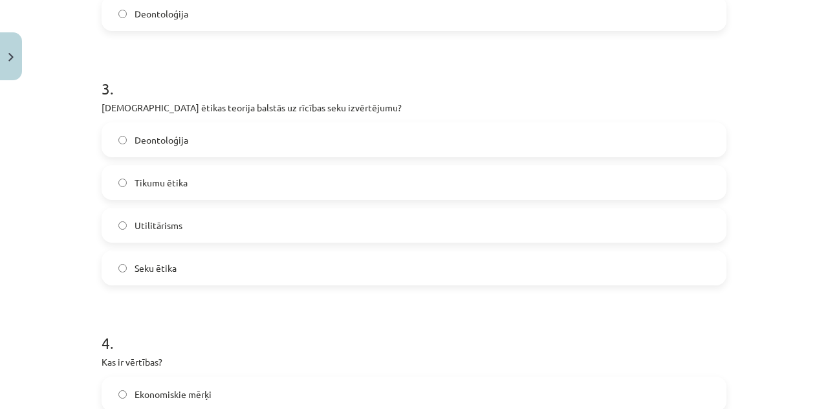
scroll to position [722, 0]
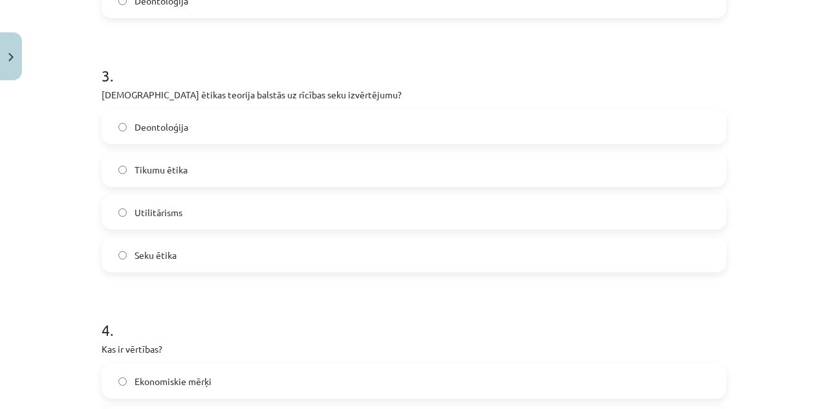
click at [643, 264] on label "Seku ētika" at bounding box center [414, 255] width 622 height 32
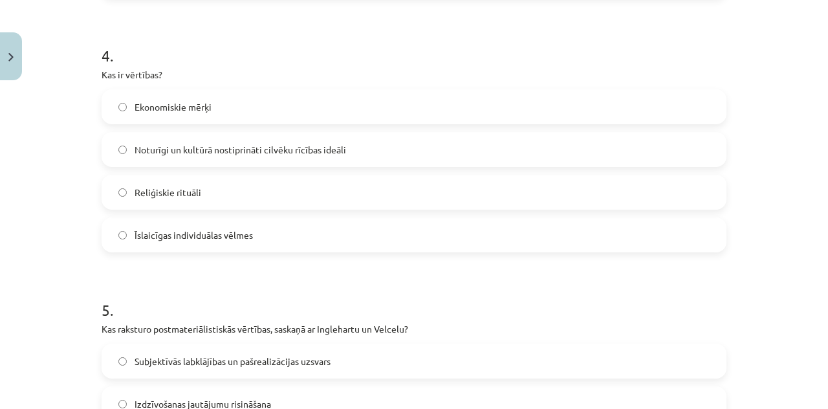
scroll to position [1030, 0]
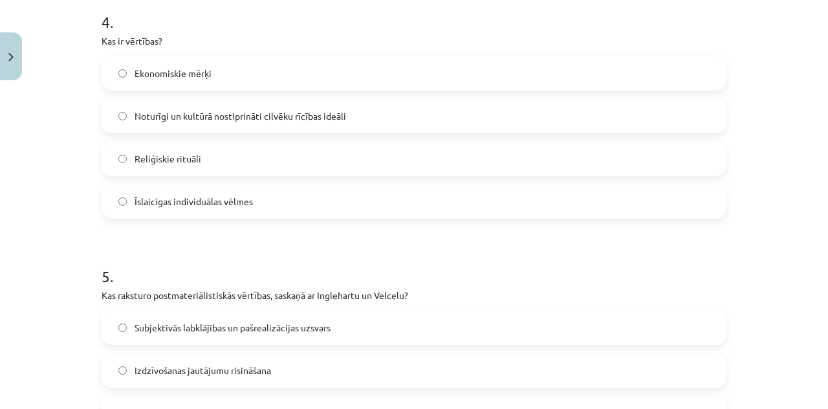
click at [301, 119] on span "Noturīgi un kultūrā nostiprināti cilvēku rīcības ideāli" at bounding box center [240, 116] width 211 height 14
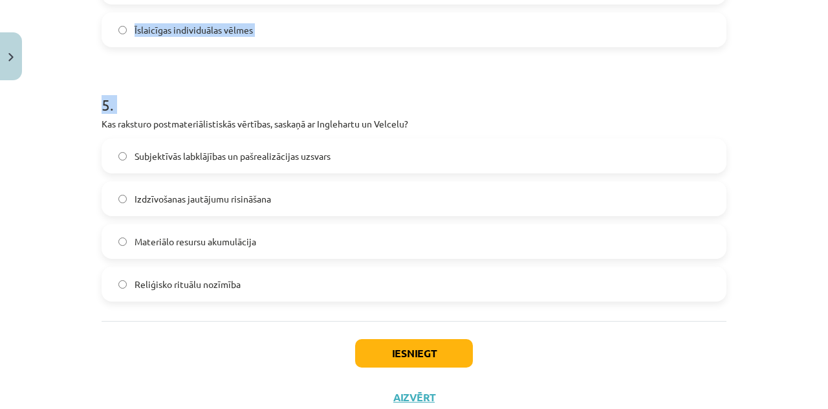
scroll to position [1243, 0]
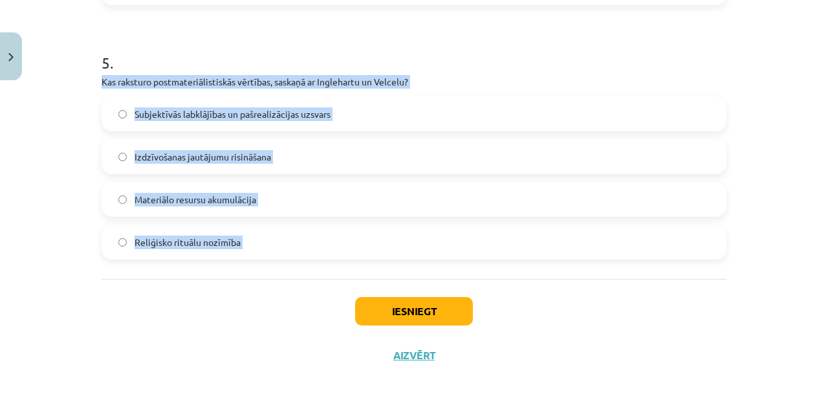
drag, startPoint x: 96, startPoint y: 180, endPoint x: 215, endPoint y: 280, distance: 154.7
copy div "Kas raksturo postmateriālistiskās vērtības, saskaņā ar Inglehartu un Velcelu? S…"
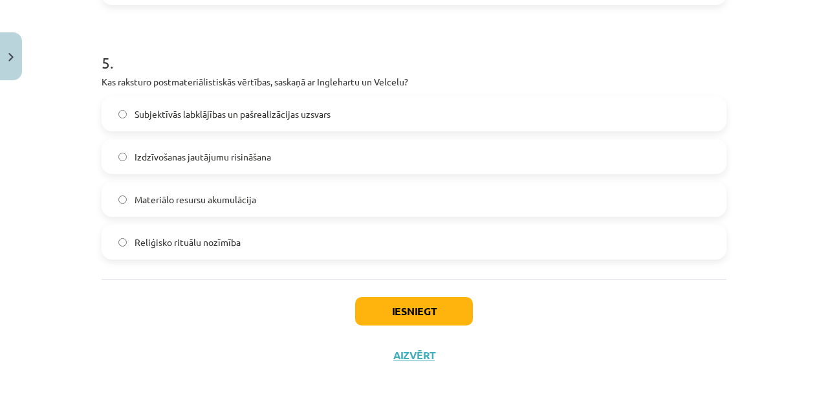
click at [172, 107] on span "Subjektīvās labklājības un pašrealizācijas uzsvars" at bounding box center [233, 114] width 196 height 14
click at [390, 294] on div "Iesniegt Aizvērt" at bounding box center [414, 324] width 625 height 91
click at [391, 312] on button "Iesniegt" at bounding box center [414, 311] width 118 height 28
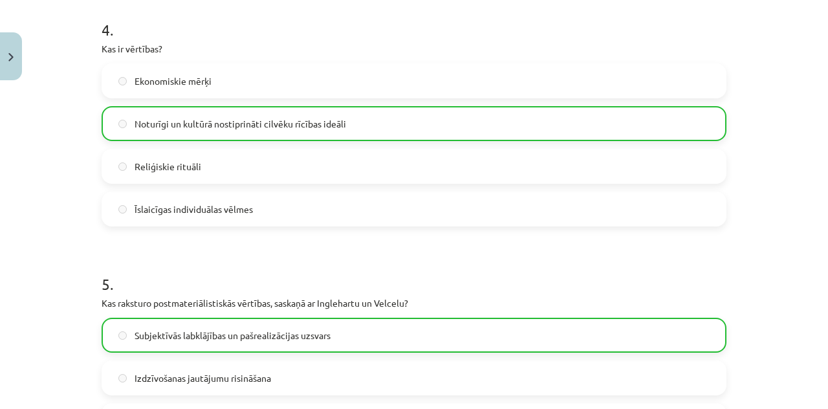
scroll to position [1283, 0]
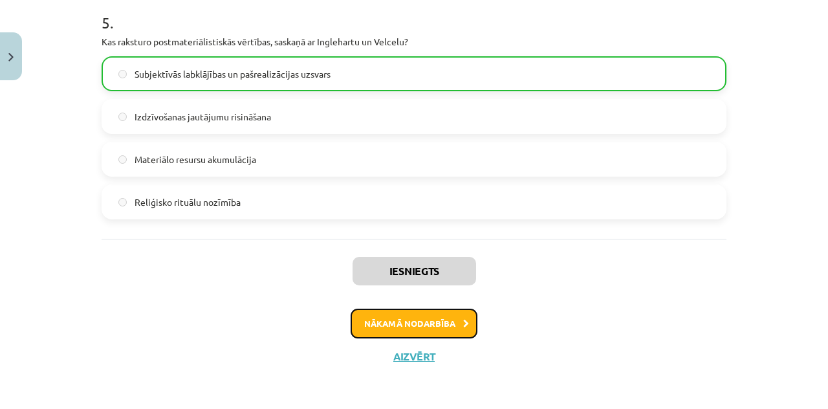
click at [394, 308] on button "Nākamā nodarbība" at bounding box center [414, 323] width 127 height 30
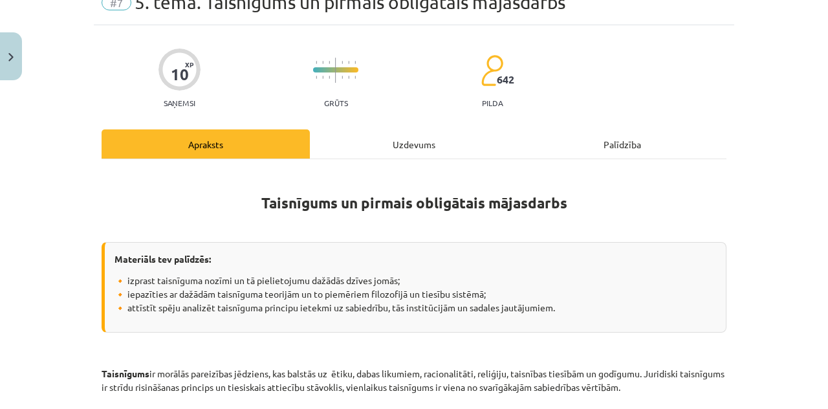
scroll to position [32, 0]
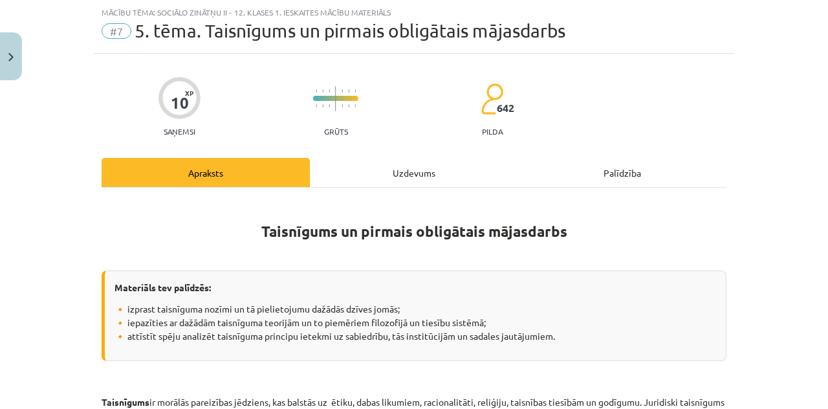
click at [411, 174] on div "Uzdevums" at bounding box center [414, 172] width 208 height 29
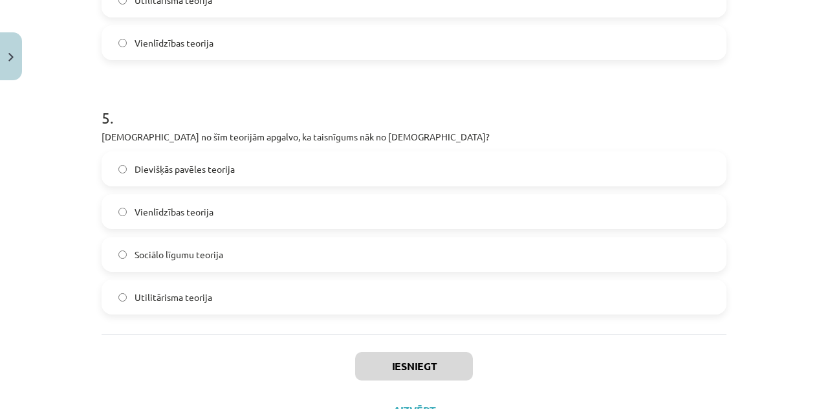
scroll to position [1243, 0]
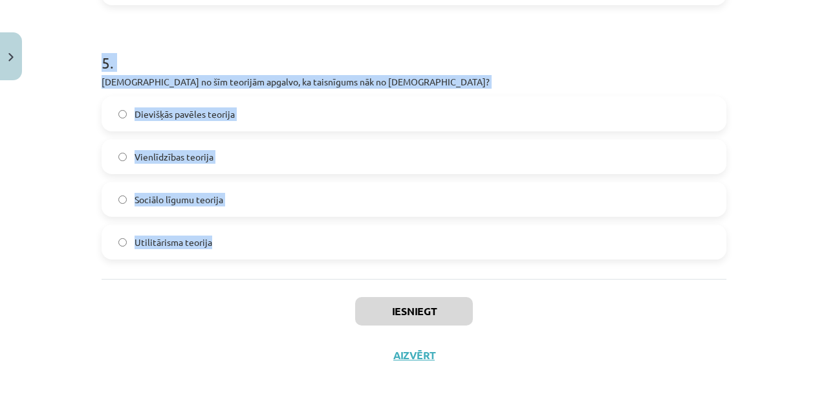
drag, startPoint x: 96, startPoint y: 250, endPoint x: 323, endPoint y: 277, distance: 228.6
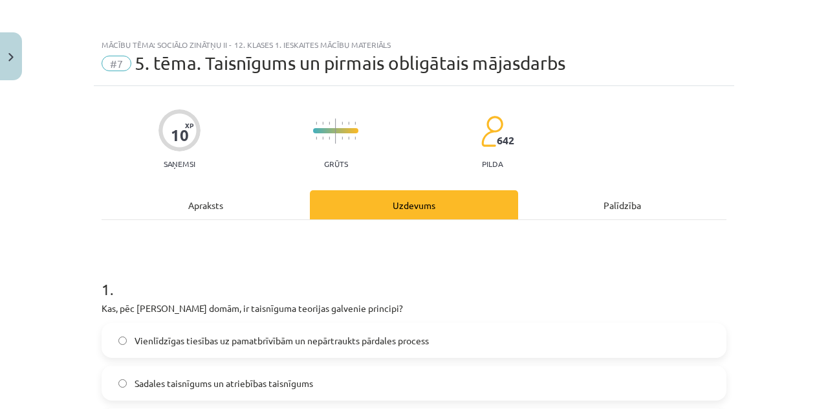
scroll to position [224, 0]
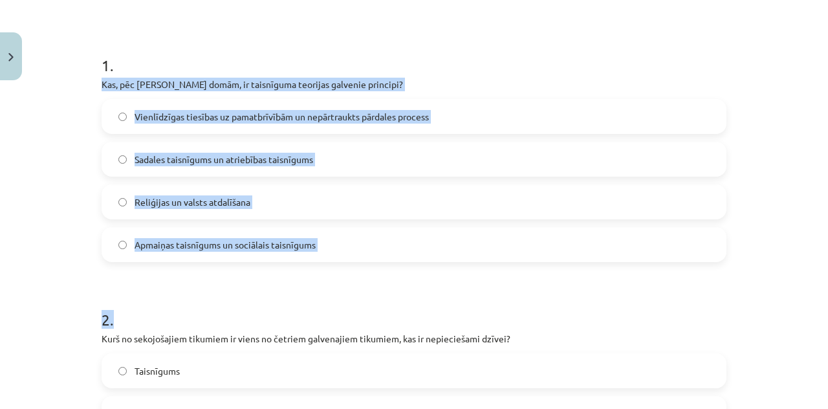
drag, startPoint x: 96, startPoint y: 79, endPoint x: 270, endPoint y: 288, distance: 271.8
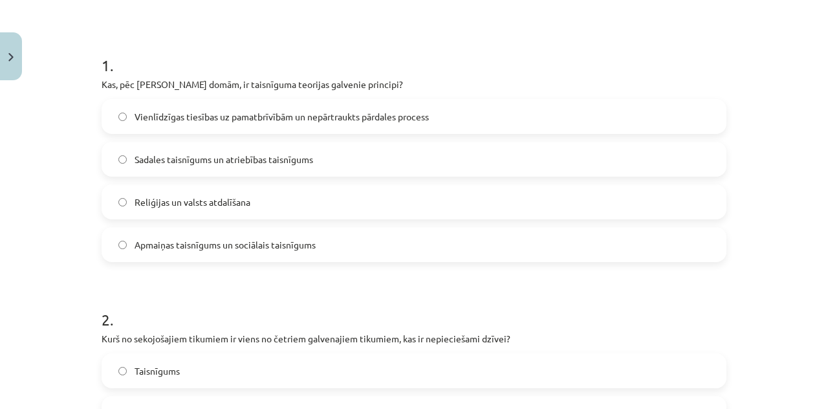
click at [67, 55] on div "Mācību tēma: Sociālo zinātņu ii - 12. klases 1. ieskaites mācību materiāls #7 5…" at bounding box center [414, 204] width 828 height 409
click at [102, 80] on p "Kas, pēc Džona Roulza domām, ir taisnīguma teorijas galvenie principi?" at bounding box center [414, 85] width 625 height 14
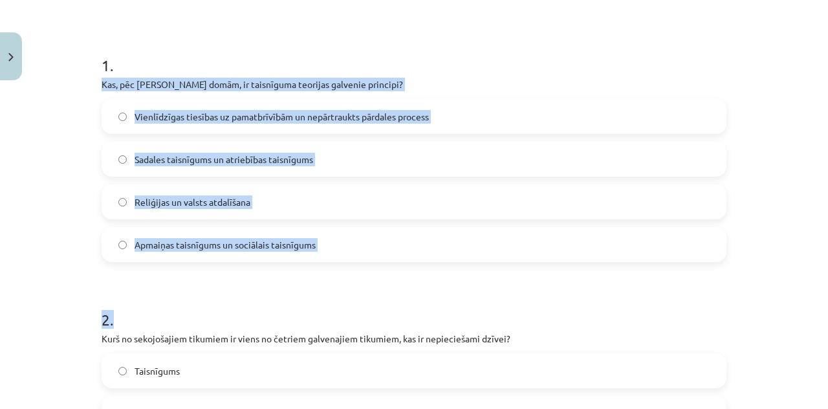
drag, startPoint x: 98, startPoint y: 80, endPoint x: 485, endPoint y: 299, distance: 445.4
click at [485, 299] on h1 "2 ." at bounding box center [414, 308] width 625 height 40
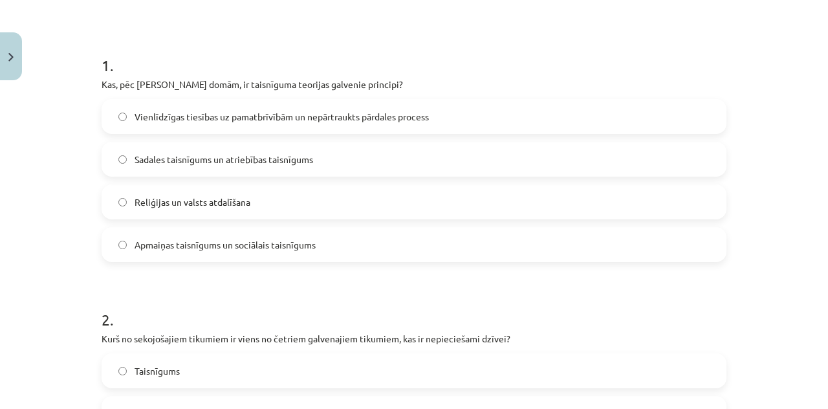
click at [102, 80] on p "Kas, pēc Džona Roulza domām, ir taisnīguma teorijas galvenie principi?" at bounding box center [414, 85] width 625 height 14
drag, startPoint x: 94, startPoint y: 77, endPoint x: 97, endPoint y: 83, distance: 7.0
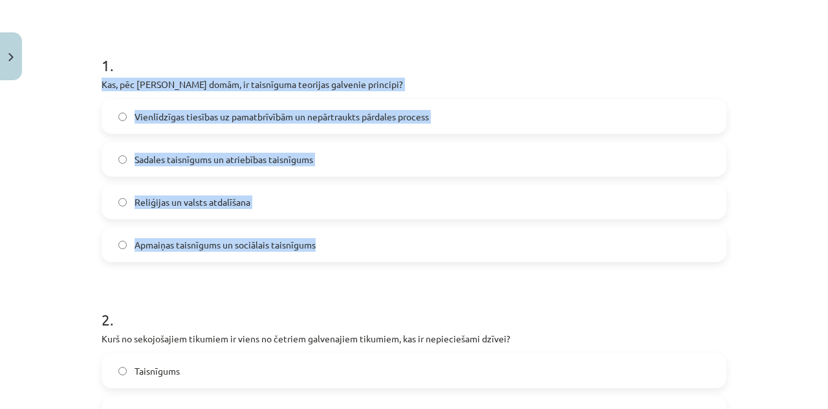
drag, startPoint x: 97, startPoint y: 83, endPoint x: 316, endPoint y: 239, distance: 269.0
click at [316, 239] on div "1 . Kas, pēc Džona Roulza domām, ir taisnīguma teorijas galvenie principi? Vien…" at bounding box center [414, 148] width 625 height 228
copy div "Kas, pēc Džona Roulza domām, ir taisnīguma teorijas galvenie principi? Vienlīdz…"
click at [83, 91] on div "Mācību tēma: Sociālo zinātņu ii - 12. klases 1. ieskaites mācību materiāls #7 5…" at bounding box center [414, 204] width 828 height 409
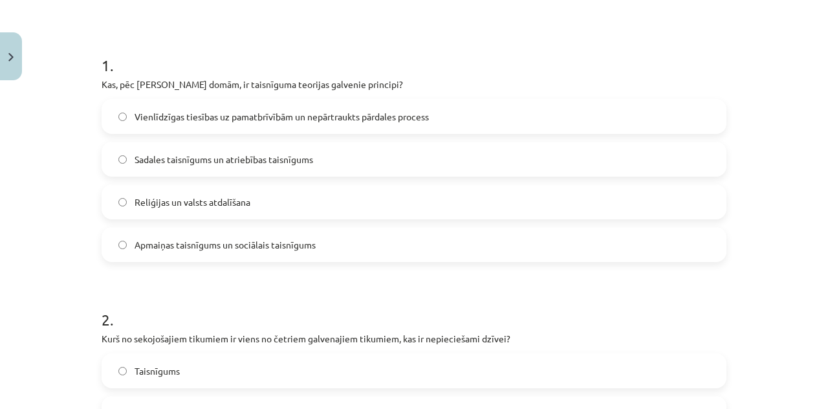
click at [129, 96] on div "1 . Kas, pēc Džona Roulza domām, ir taisnīguma teorijas galvenie principi? Vien…" at bounding box center [414, 148] width 625 height 228
click at [135, 113] on span "Vienlīdzīgas tiesības uz pamatbrīvībām un nepārtraukts pārdales process" at bounding box center [282, 117] width 294 height 14
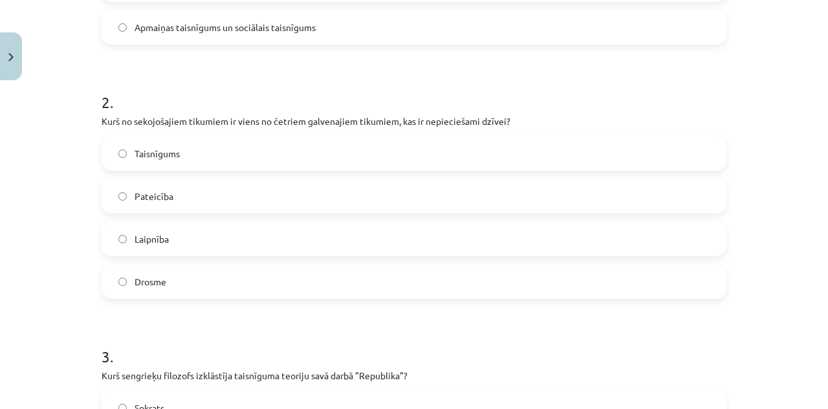
scroll to position [517, 0]
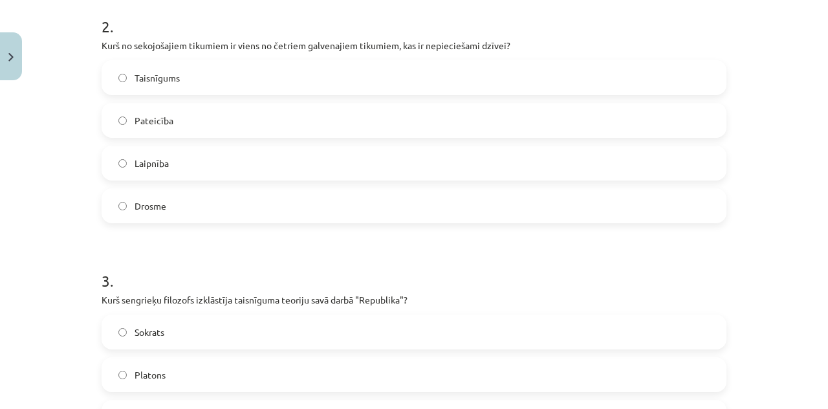
click at [246, 81] on label "Taisnīgums" at bounding box center [414, 77] width 622 height 32
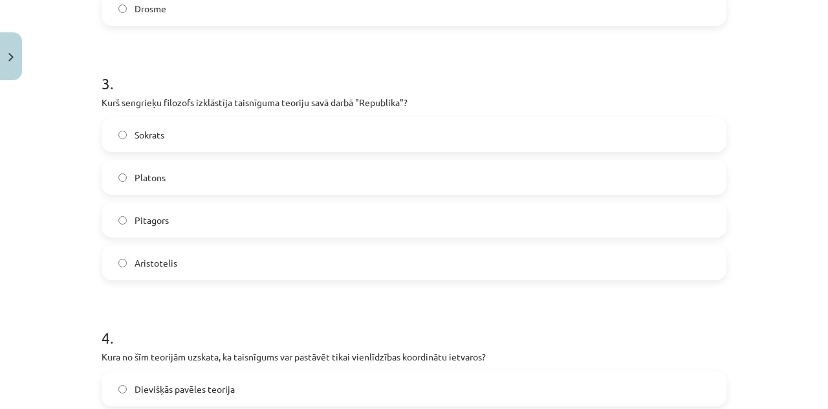
scroll to position [723, 0]
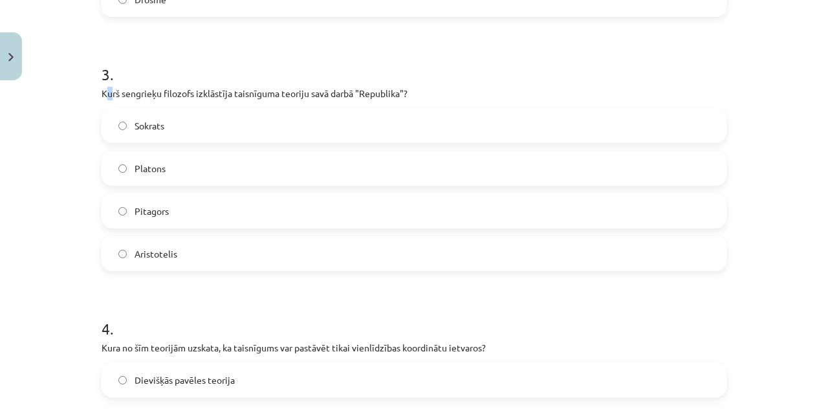
drag, startPoint x: 101, startPoint y: 84, endPoint x: 104, endPoint y: 91, distance: 7.2
click at [104, 91] on div "3 . Kurš sengrieķu filozofs izklāstīja taisnīguma teoriju savā darbā "Republika…" at bounding box center [414, 157] width 625 height 228
click at [94, 90] on div "10 XP Saņemsi Grūts 642 pilda Apraksts Uzdevums Palīdzība 1 . Kas, pēc Džona Ro…" at bounding box center [414, 130] width 640 height 1534
click at [97, 92] on div "10 XP Saņemsi Grūts 642 pilda Apraksts Uzdevums Palīdzība 1 . Kas, pēc Džona Ro…" at bounding box center [414, 130] width 640 height 1534
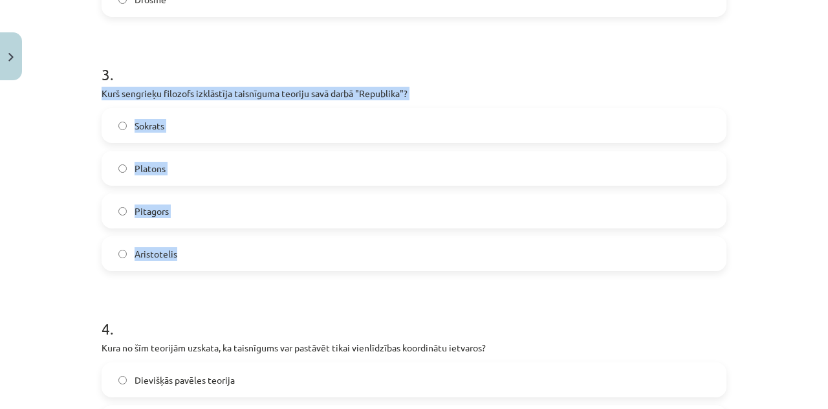
drag, startPoint x: 97, startPoint y: 92, endPoint x: 194, endPoint y: 253, distance: 188.0
click at [194, 253] on div "3 . Kurš sengrieķu filozofs izklāstīja taisnīguma teoriju savā darbā "Republika…" at bounding box center [414, 157] width 625 height 228
copy div "Kurš sengrieķu filozofs izklāstīja taisnīguma teoriju savā darbā "Republika"? S…"
click at [118, 185] on div "Sokrats Platons Pitagors Aristotelis" at bounding box center [414, 189] width 625 height 163
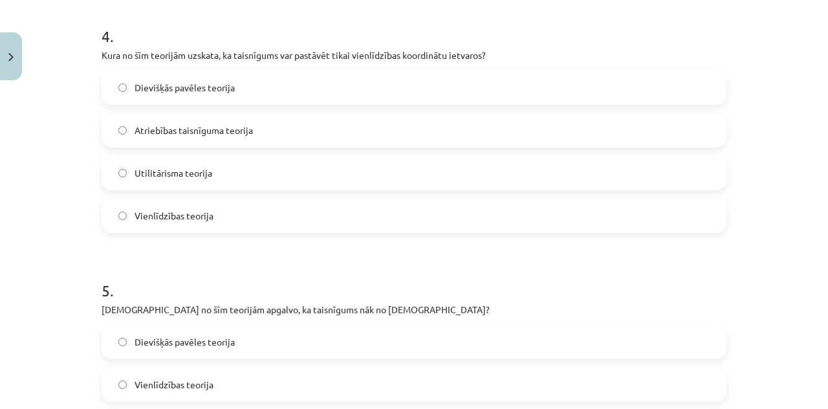
scroll to position [1006, 0]
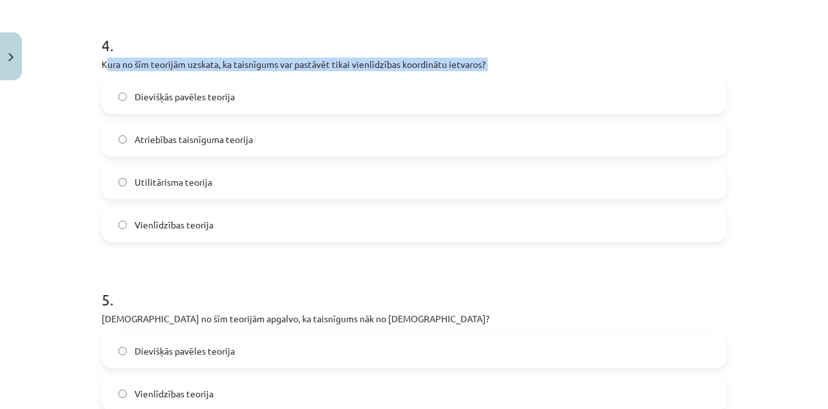
drag, startPoint x: 100, startPoint y: 64, endPoint x: 127, endPoint y: 89, distance: 37.5
click at [127, 89] on div "4 . Kura no šīm teorijām uzskata, ka taisnīgums var pastāvēt tikai vienlīdzības…" at bounding box center [414, 128] width 625 height 228
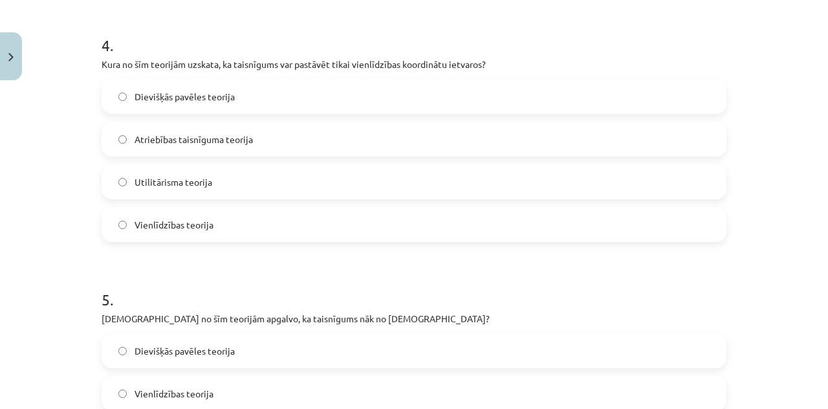
click at [63, 57] on div "Mācību tēma: Sociālo zinātņu ii - 12. klases 1. ieskaites mācību materiāls #7 5…" at bounding box center [414, 204] width 828 height 409
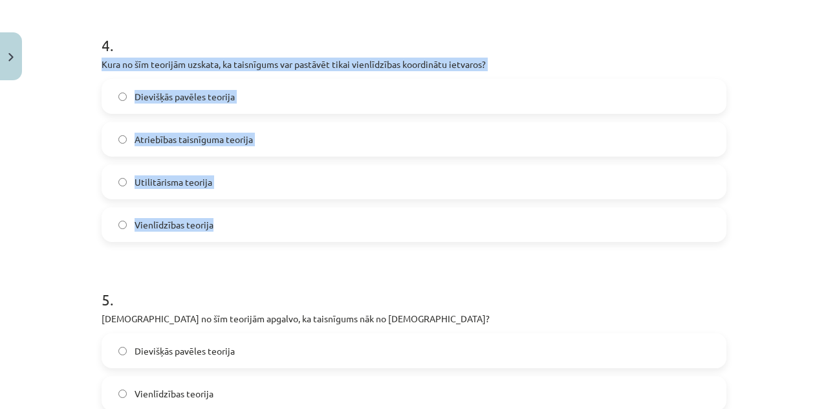
drag, startPoint x: 98, startPoint y: 58, endPoint x: 211, endPoint y: 216, distance: 194.2
click at [211, 216] on div "4 . Kura no šīm teorijām uzskata, ka taisnīgums var pastāvēt tikai vienlīdzības…" at bounding box center [414, 128] width 625 height 228
copy div "Kura no šīm teorijām uzskata, ka taisnīgums var pastāvēt tikai vienlīdzības koo…"
click at [140, 162] on div "Dievišķās pavēles teorija Atriebības taisnīguma teorija Utilitārisma teorija Vi…" at bounding box center [414, 160] width 625 height 163
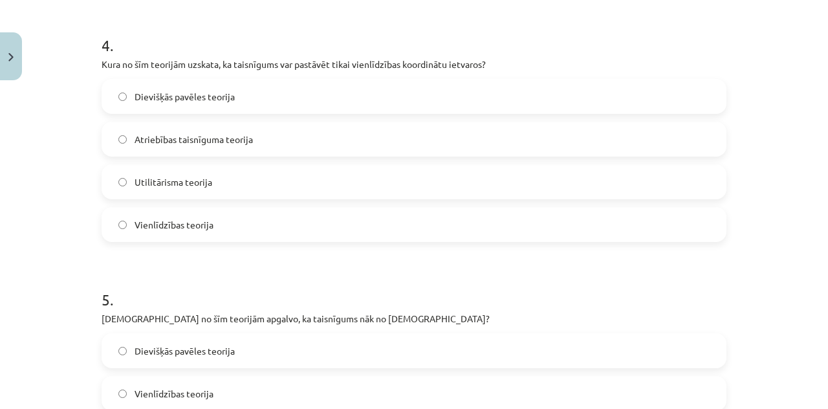
click at [131, 210] on label "Vienlīdzības teorija" at bounding box center [414, 224] width 622 height 32
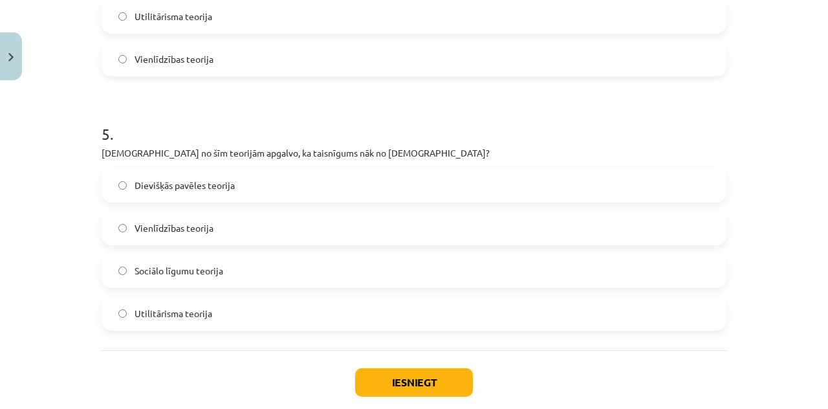
scroll to position [1179, 0]
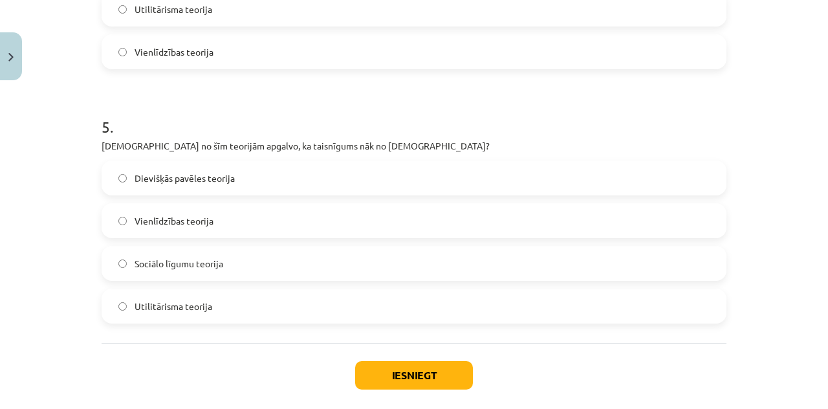
click at [535, 156] on div "5 . Kura no šīm teorijām apgalvo, ka taisnīgums nāk no Dieva? Dievišķās pavēles…" at bounding box center [414, 209] width 625 height 228
click at [534, 170] on label "Dievišķās pavēles teorija" at bounding box center [414, 178] width 622 height 32
click at [426, 371] on button "Iesniegt" at bounding box center [414, 375] width 118 height 28
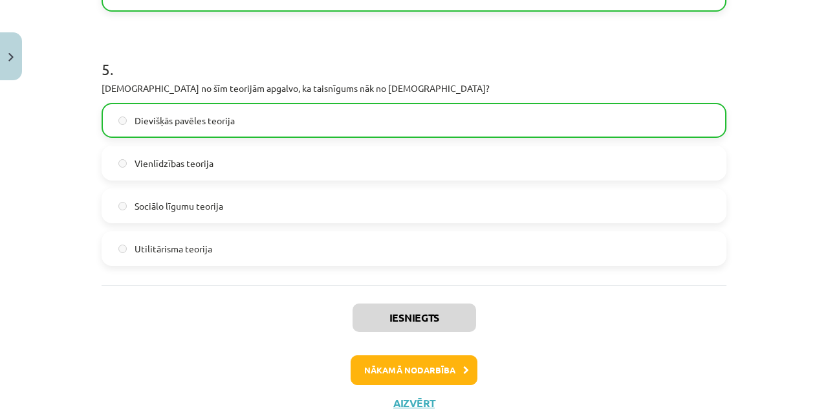
scroll to position [1248, 0]
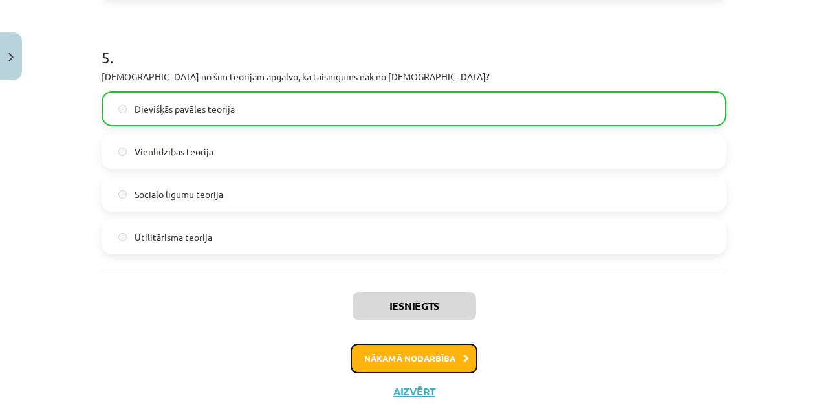
click at [410, 361] on button "Nākamā nodarbība" at bounding box center [414, 358] width 127 height 30
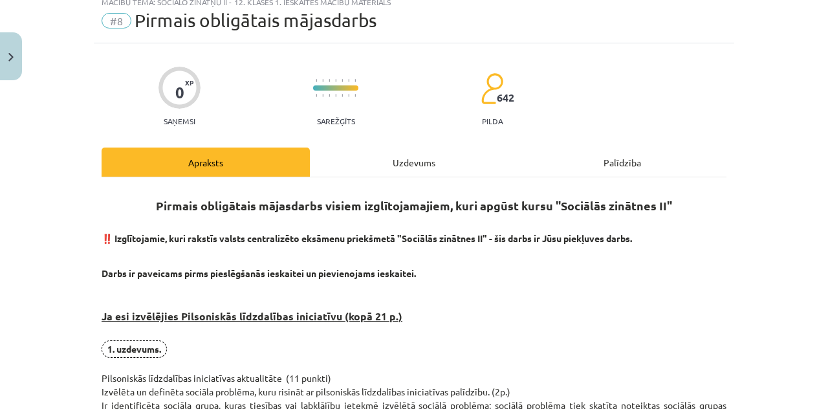
scroll to position [32, 0]
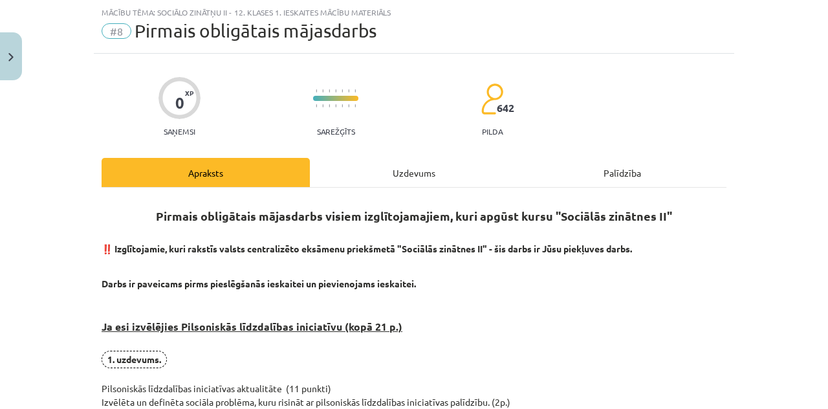
click at [403, 163] on div "Uzdevums" at bounding box center [414, 172] width 208 height 29
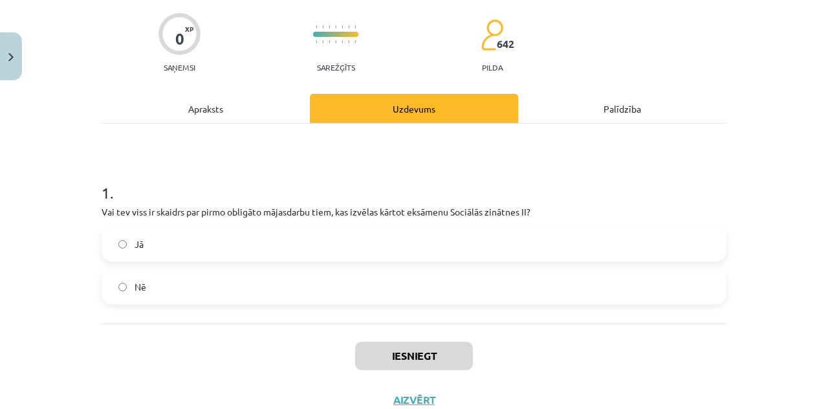
scroll to position [102, 0]
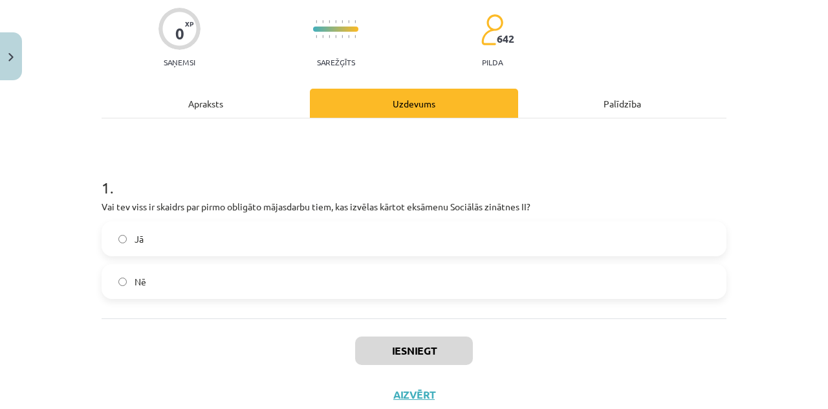
click at [648, 228] on label "Jā" at bounding box center [414, 238] width 622 height 32
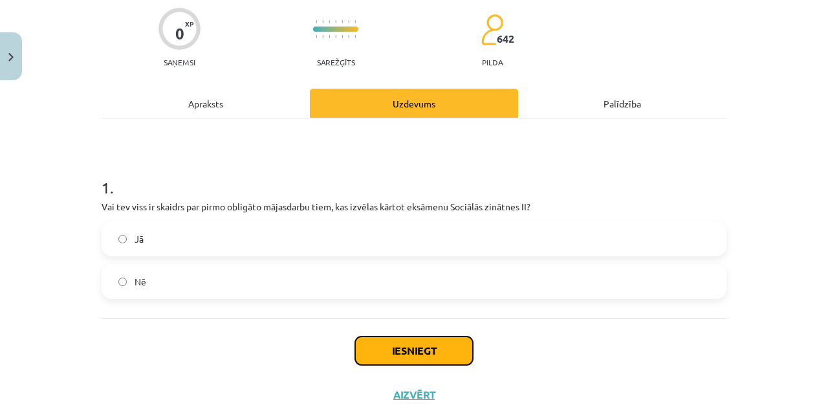
click at [442, 341] on button "Iesniegt" at bounding box center [414, 350] width 118 height 28
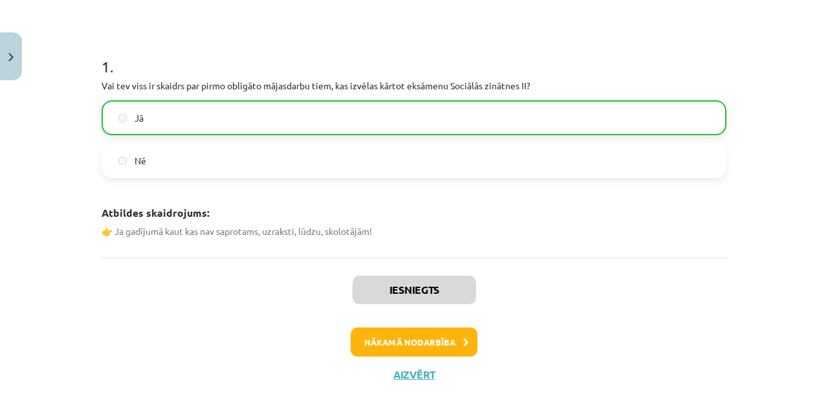
scroll to position [227, 0]
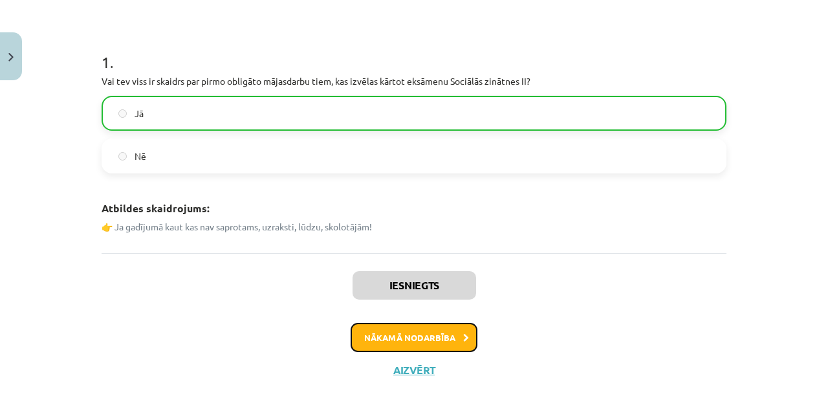
click at [455, 343] on button "Nākamā nodarbība" at bounding box center [414, 338] width 127 height 30
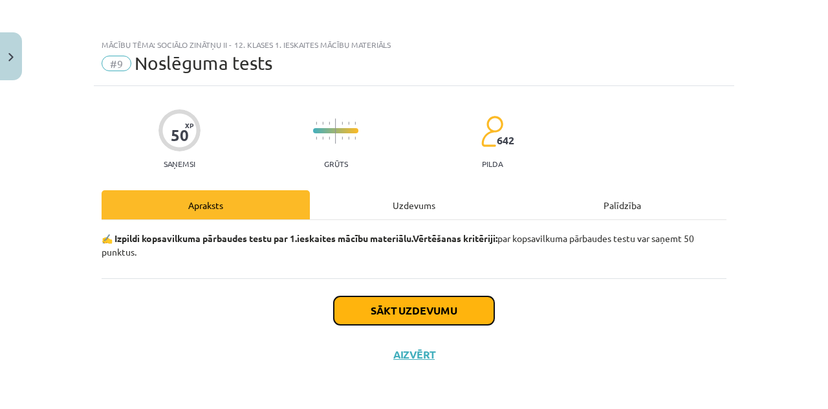
click at [446, 316] on button "Sākt uzdevumu" at bounding box center [414, 310] width 160 height 28
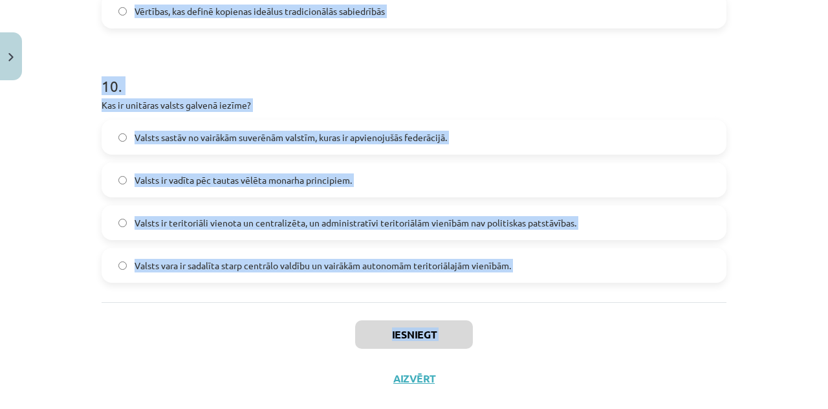
scroll to position [2514, 0]
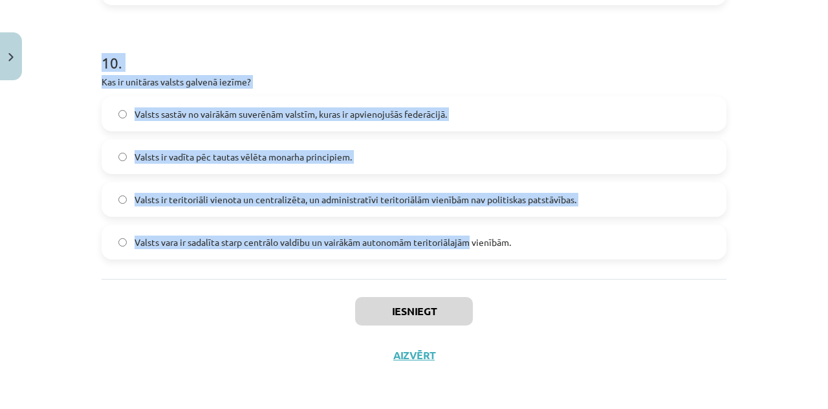
drag, startPoint x: 101, startPoint y: 76, endPoint x: 471, endPoint y: 241, distance: 405.6
copy form ". Kura ētikas teorija uzsver rīcības lietderību pēc iespējas lielākam cilvēku s…"
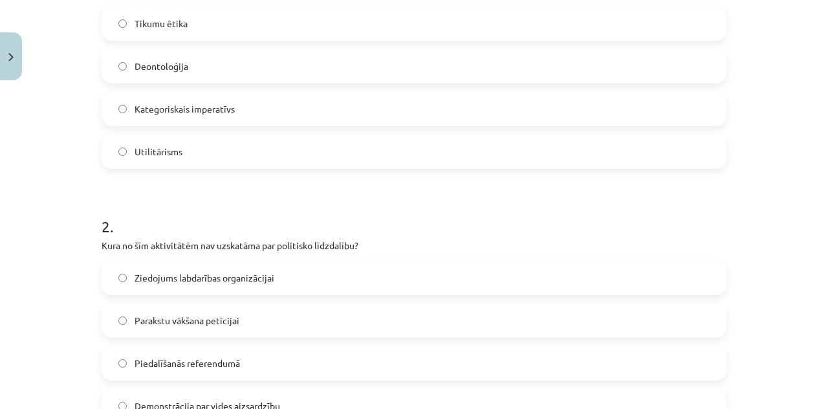
scroll to position [294, 0]
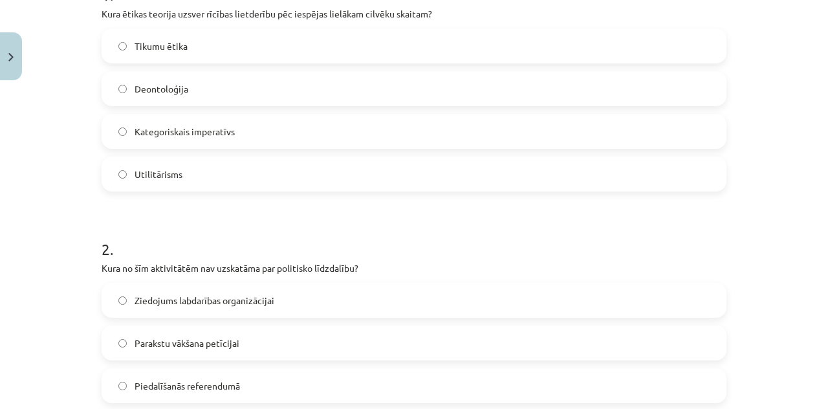
click at [651, 162] on label "Utilitārisms" at bounding box center [414, 174] width 622 height 32
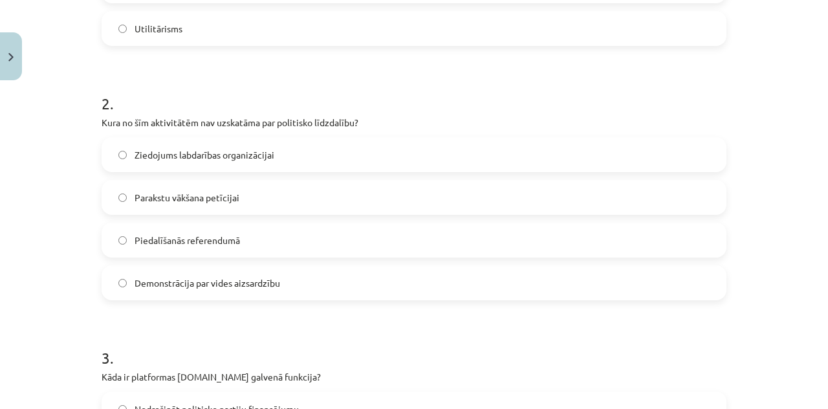
scroll to position [446, 0]
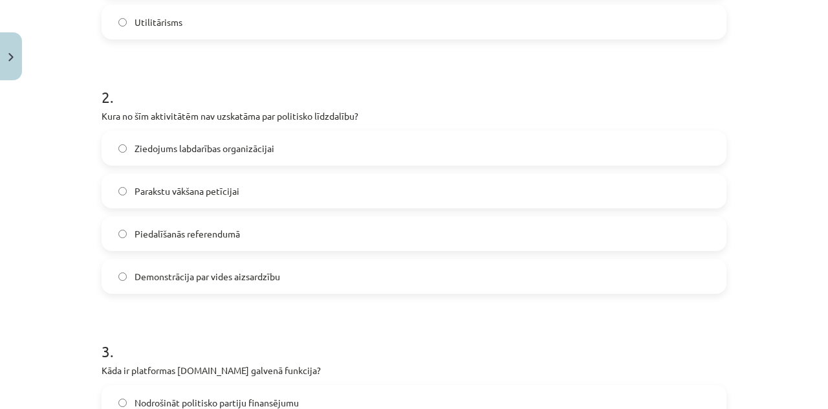
click at [610, 118] on p "Kura no šīm aktivitātēm nav uzskatāma par politisko līdzdalību?" at bounding box center [414, 116] width 625 height 14
click at [581, 135] on label "Ziedojums labdarības organizācijai" at bounding box center [414, 148] width 622 height 32
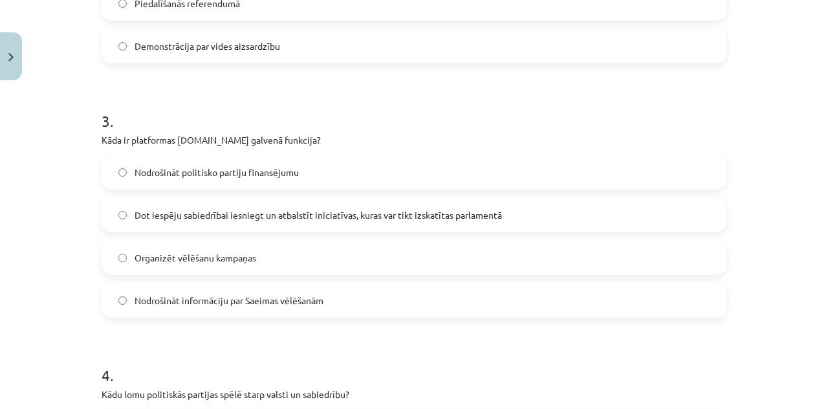
scroll to position [680, 0]
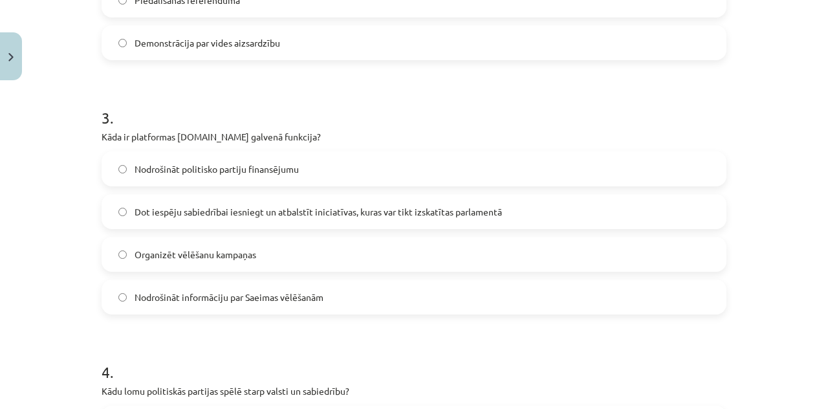
click at [636, 193] on div "Nodrošināt politisko partiju finansējumu Dot iespēju sabiedrībai iesniegt un at…" at bounding box center [414, 232] width 625 height 163
click at [656, 208] on label "Dot iespēju sabiedrībai iesniegt un atbalstīt iniciatīvas, kuras var tikt izska…" at bounding box center [414, 211] width 622 height 32
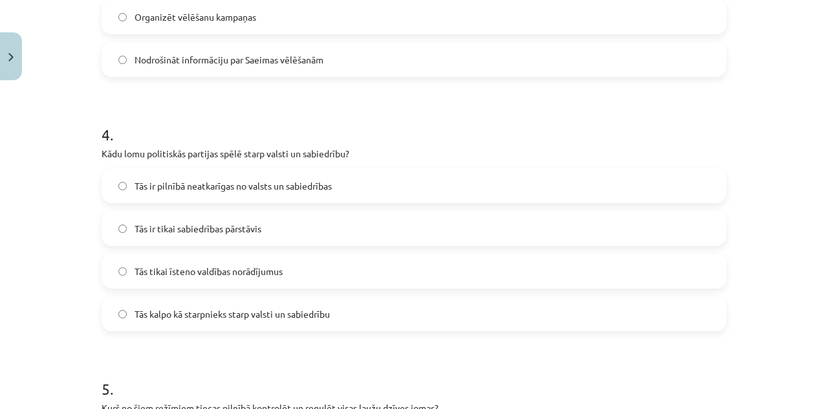
scroll to position [920, 0]
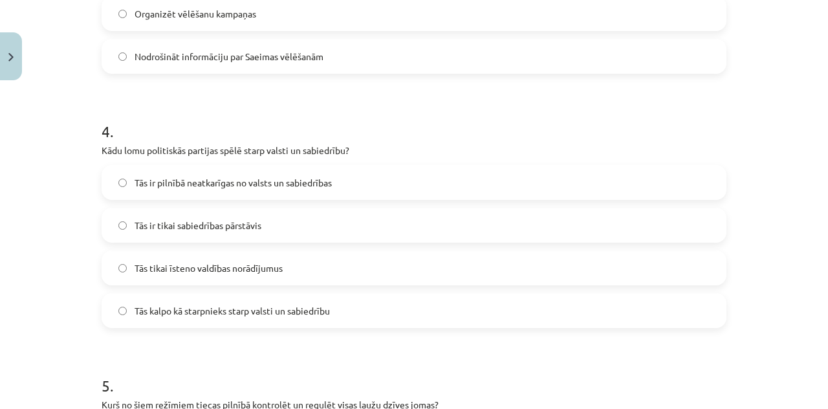
click at [468, 306] on label "Tās kalpo kā starpnieks starp valsti un sabiedrību" at bounding box center [414, 310] width 622 height 32
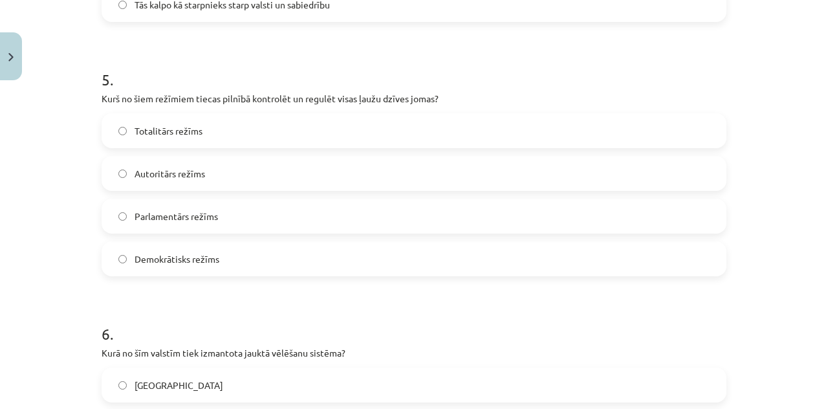
scroll to position [1255, 0]
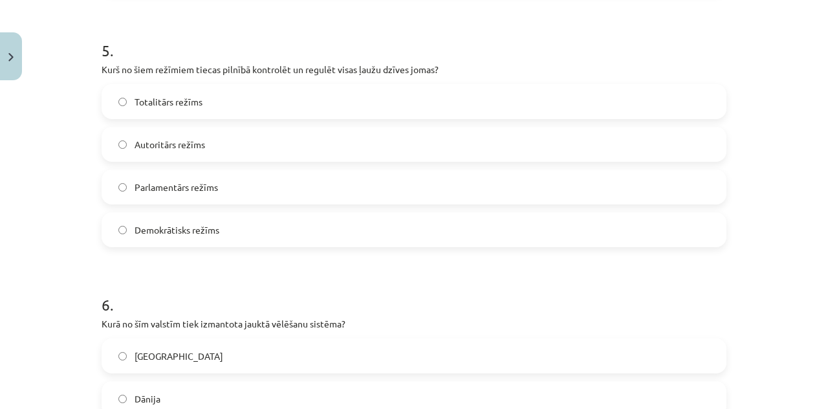
click at [142, 100] on span "Totalitārs režīms" at bounding box center [169, 102] width 68 height 14
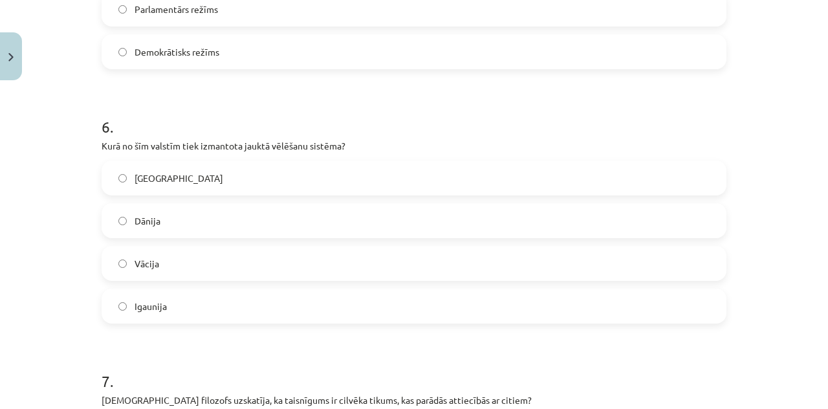
scroll to position [1472, 0]
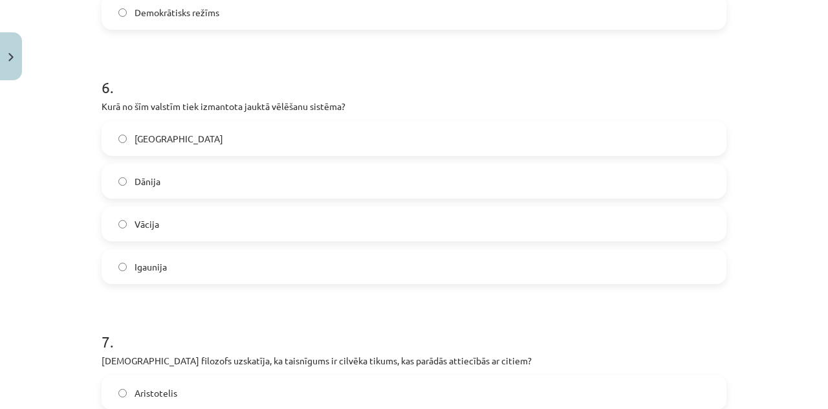
click at [494, 224] on label "Vācija" at bounding box center [414, 224] width 622 height 32
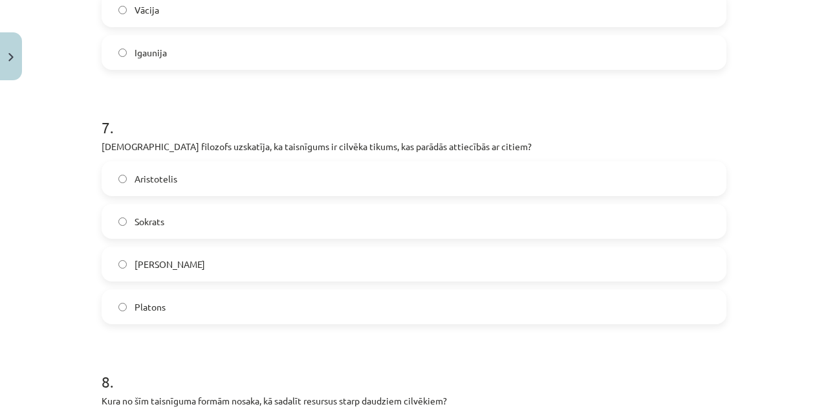
scroll to position [1703, 0]
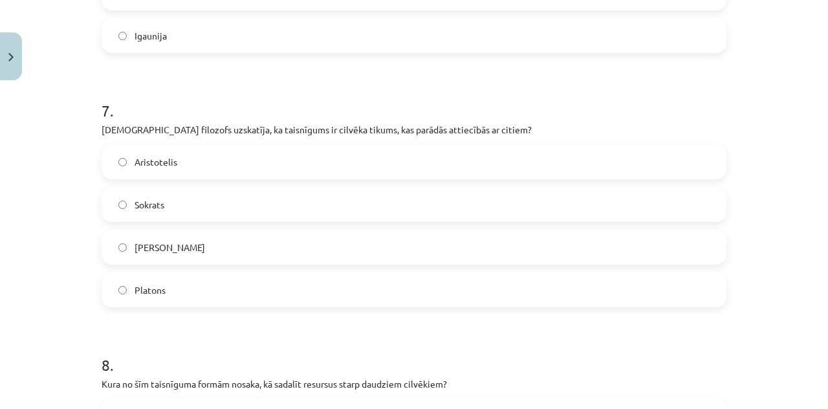
click at [138, 160] on span "Aristotelis" at bounding box center [156, 162] width 43 height 14
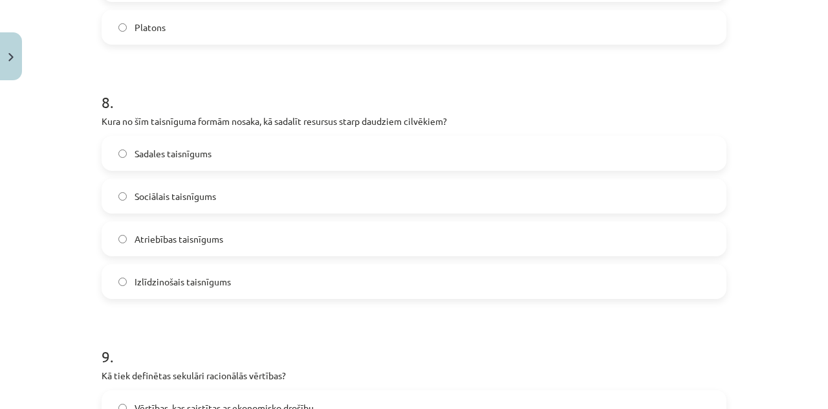
scroll to position [1953, 0]
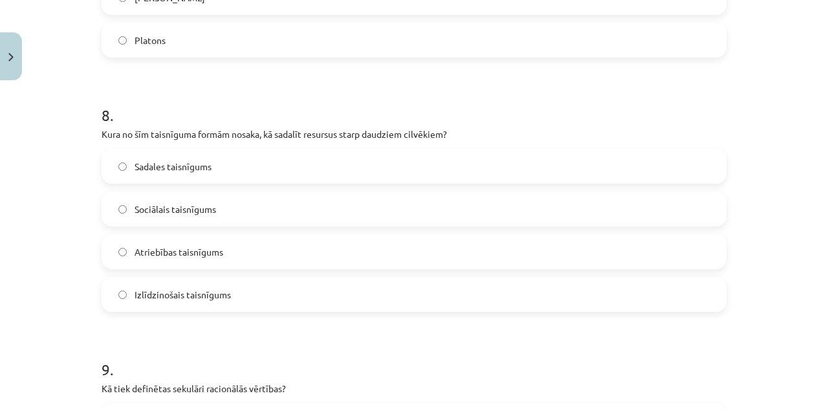
click at [668, 162] on label "Sadales taisnīgums" at bounding box center [414, 166] width 622 height 32
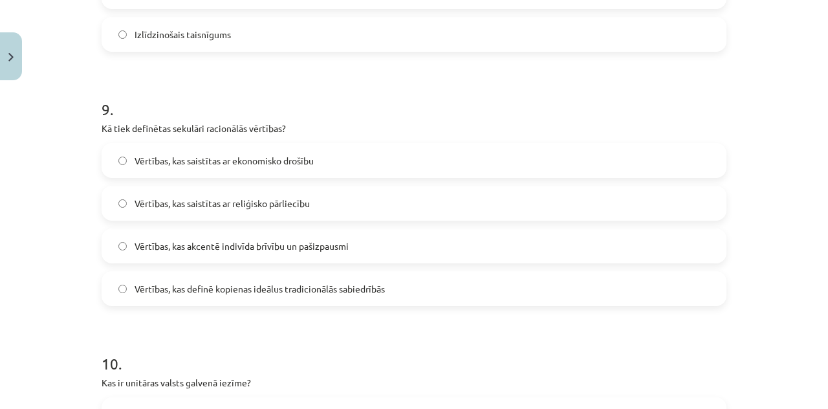
scroll to position [2219, 0]
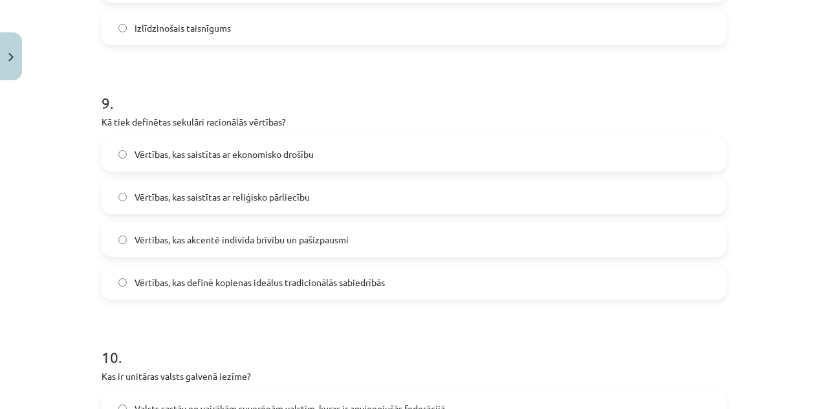
click at [622, 239] on label "Vērtības, kas akcentē indivīda brīvību un pašizpausmi" at bounding box center [414, 239] width 622 height 32
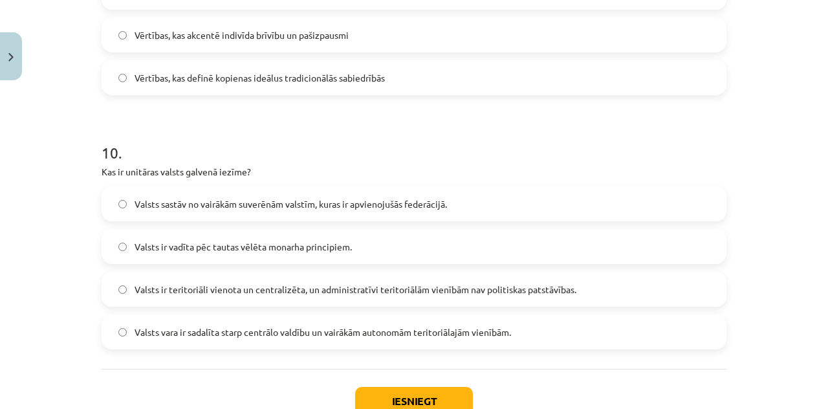
scroll to position [2479, 0]
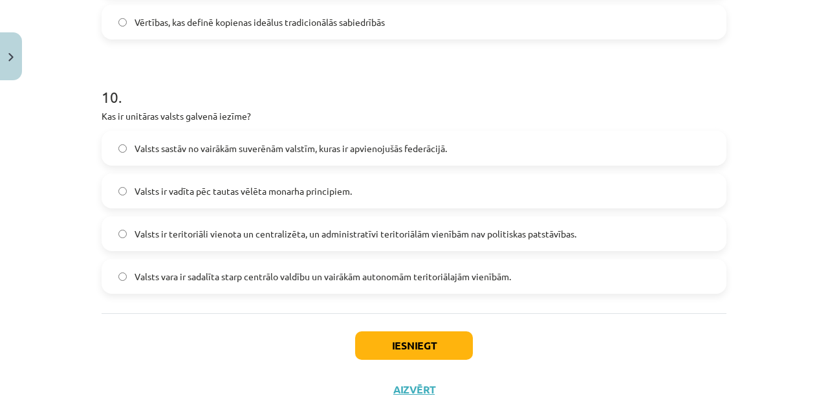
click at [586, 184] on label "Valsts ir vadīta pēc tautas vēlēta monarha principiem." at bounding box center [414, 191] width 622 height 32
click at [453, 331] on button "Iesniegt" at bounding box center [414, 345] width 118 height 28
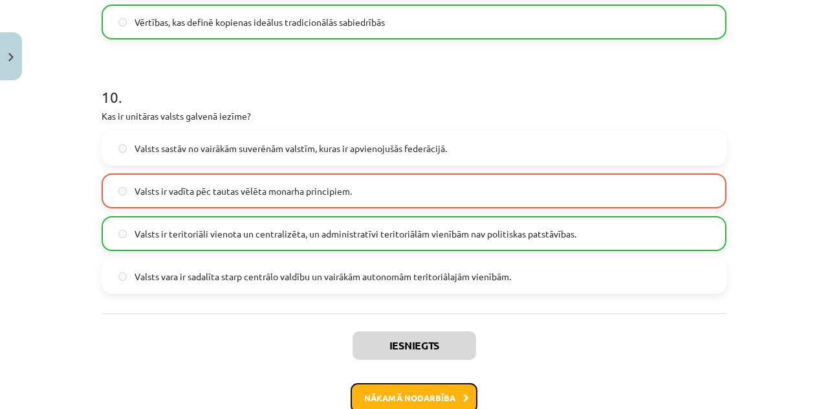
click at [406, 387] on button "Nākamā nodarbība" at bounding box center [414, 398] width 127 height 30
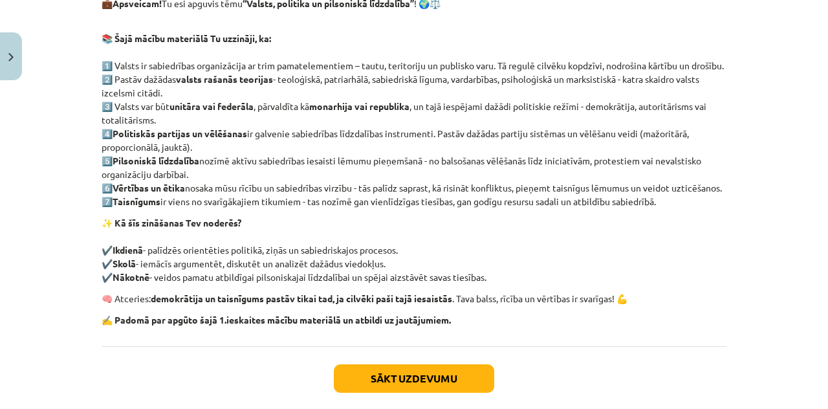
scroll to position [329, 0]
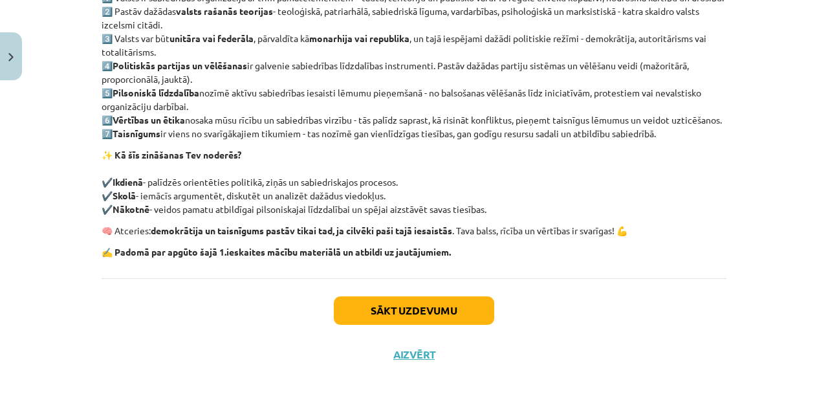
click at [340, 289] on div "Sākt uzdevumu Aizvērt" at bounding box center [414, 323] width 625 height 91
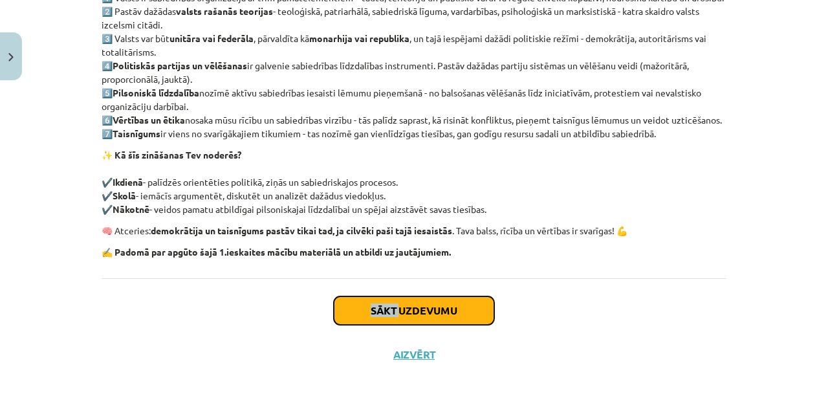
click at [340, 302] on button "Sākt uzdevumu" at bounding box center [414, 310] width 160 height 28
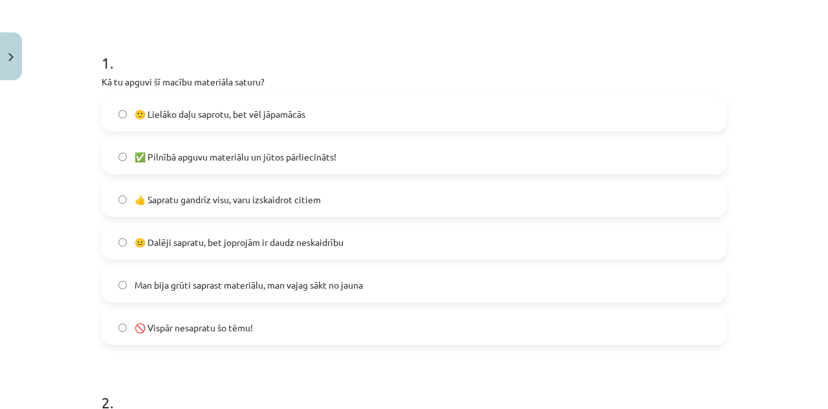
scroll to position [230, 0]
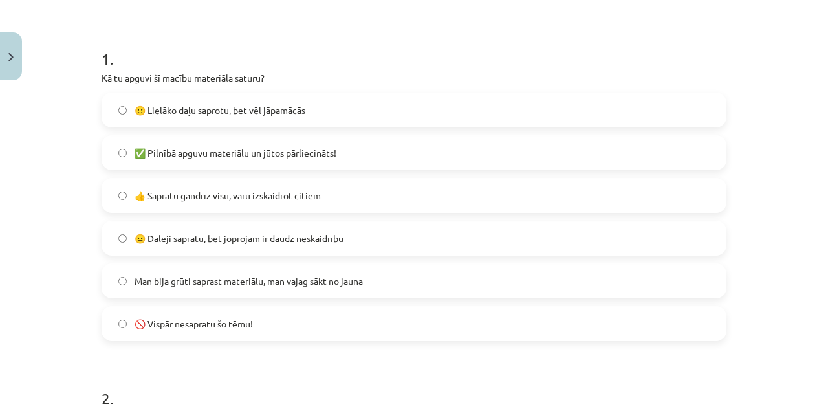
click at [489, 95] on label "🙂 Lielāko daļu saprotu, bet vēl jāpamācās" at bounding box center [414, 110] width 622 height 32
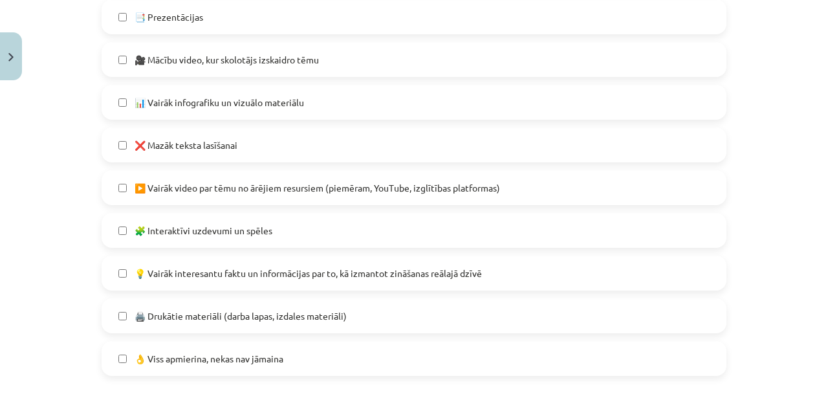
scroll to position [748, 0]
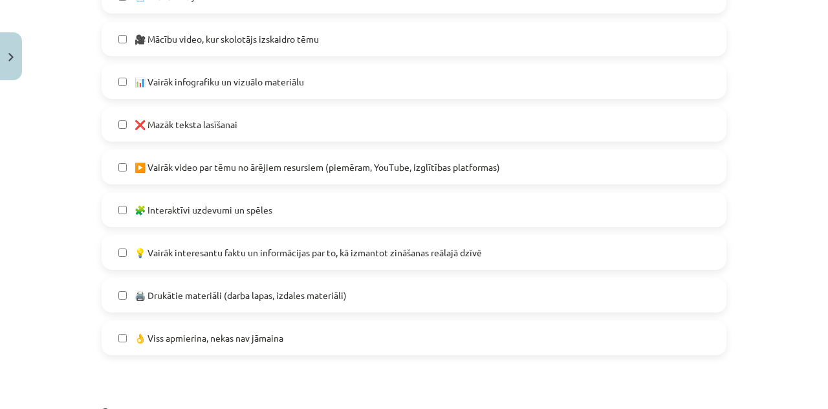
click at [526, 127] on label "❌ Mazāk teksta lasīšanai" at bounding box center [414, 124] width 622 height 32
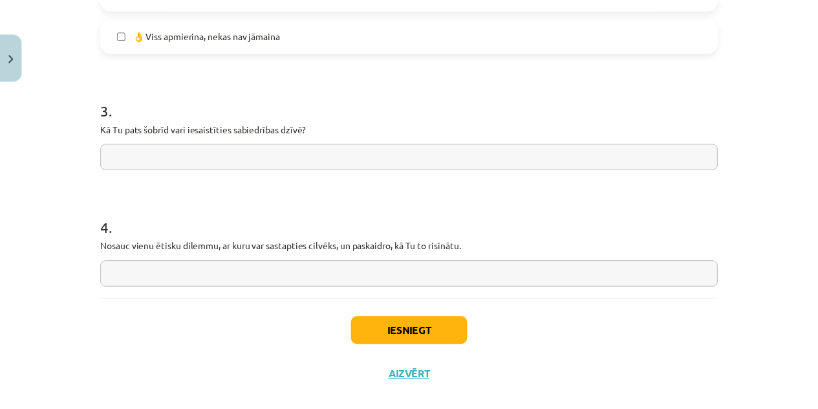
scroll to position [1053, 0]
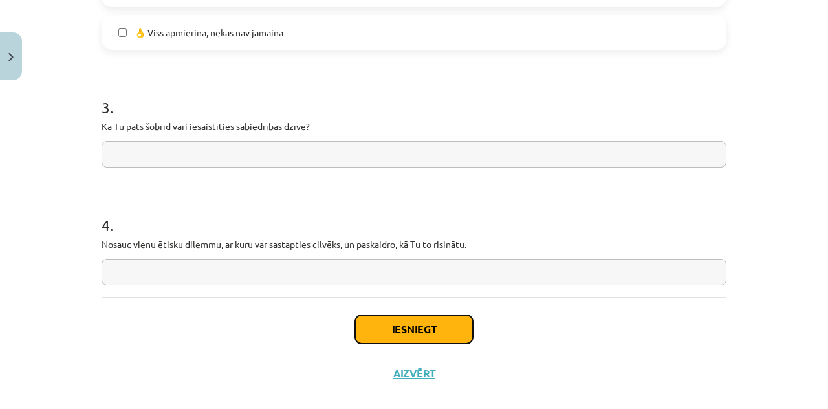
click at [418, 327] on button "Iesniegt" at bounding box center [414, 329] width 118 height 28
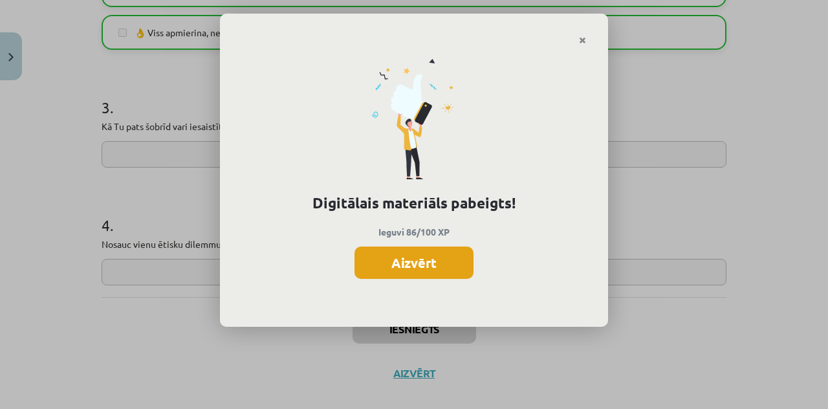
click at [462, 252] on button "Aizvērt" at bounding box center [413, 262] width 119 height 32
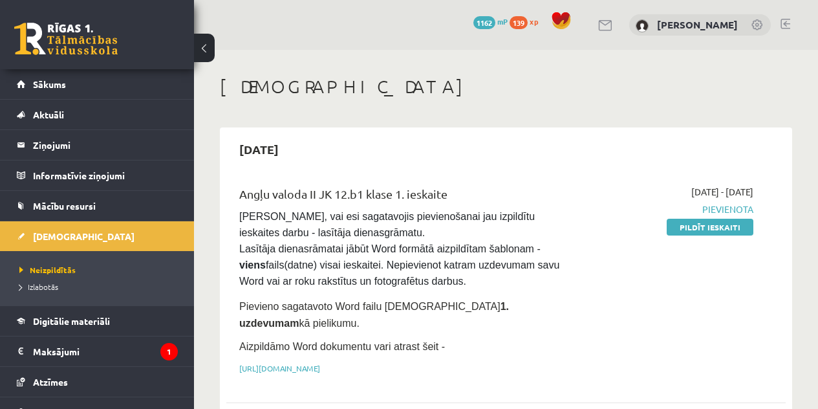
scroll to position [200, 0]
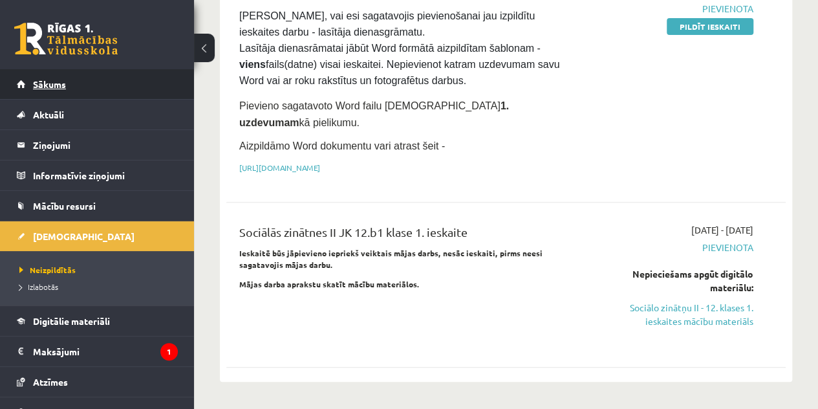
click at [70, 85] on link "Sākums" at bounding box center [97, 84] width 161 height 30
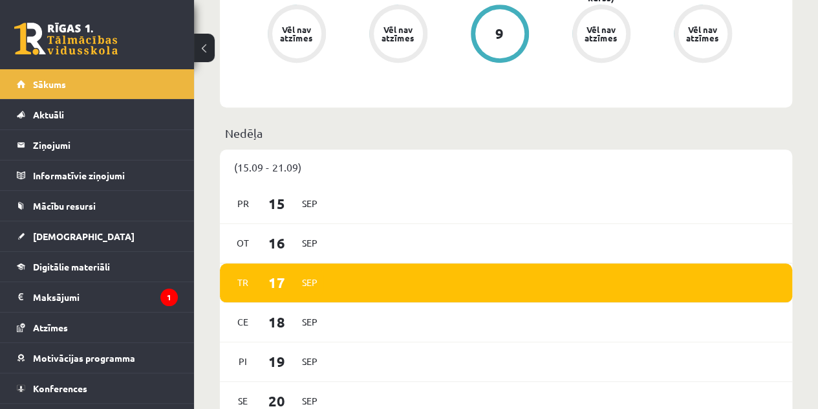
scroll to position [596, 0]
click at [351, 238] on div "[DATE]" at bounding box center [506, 243] width 572 height 39
click at [345, 209] on div "[DATE]" at bounding box center [506, 203] width 572 height 39
click at [279, 204] on span "15" at bounding box center [277, 203] width 40 height 21
click at [84, 378] on link "Konferences" at bounding box center [97, 388] width 161 height 30
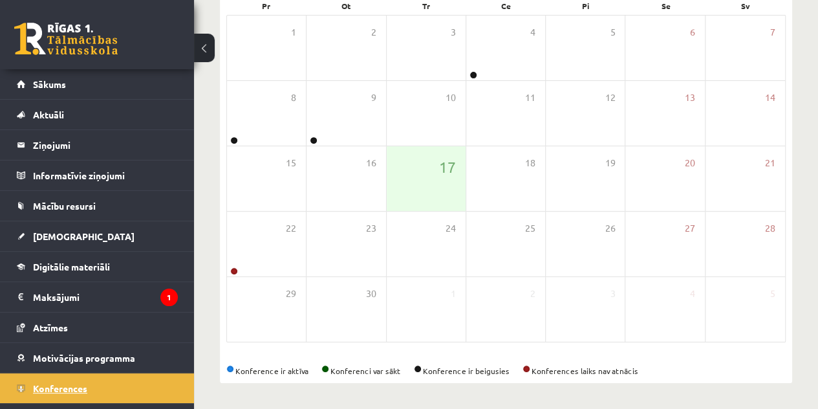
scroll to position [208, 0]
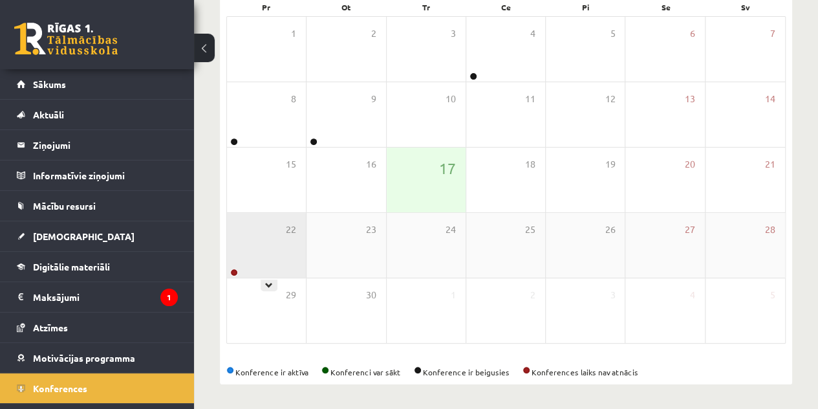
click at [257, 233] on div "22" at bounding box center [266, 245] width 79 height 65
